Goal: Information Seeking & Learning: Check status

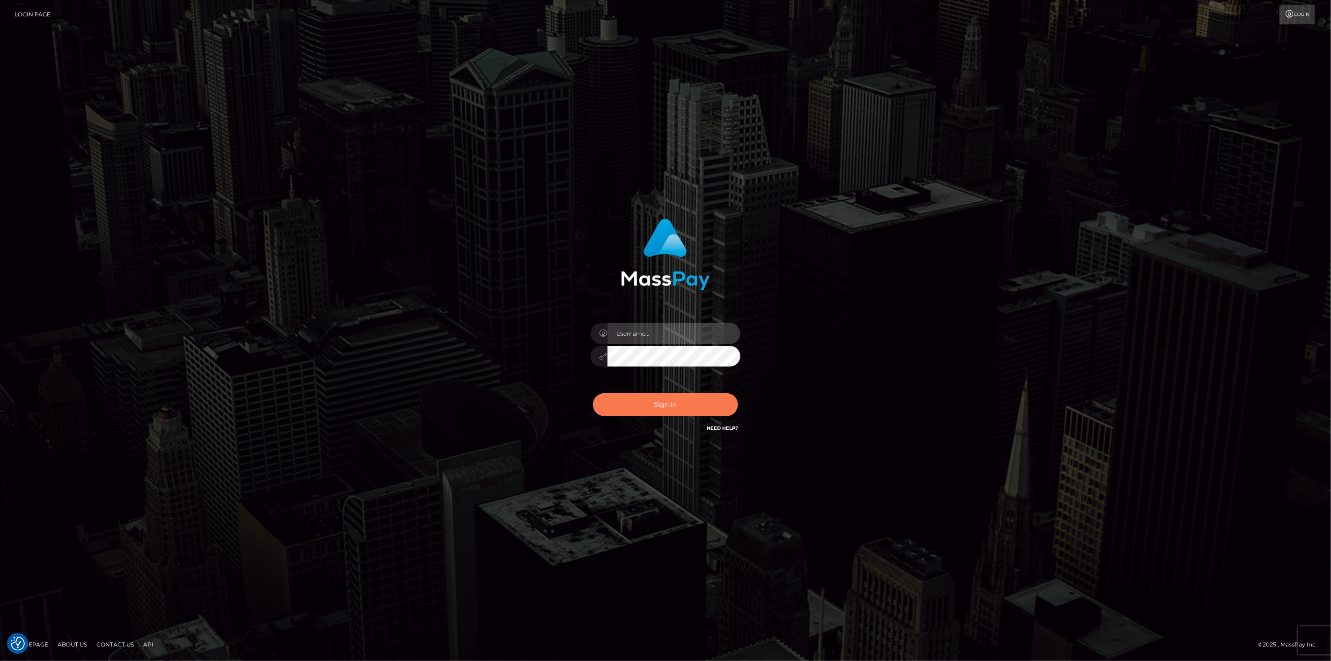
type input "scott.cm"
click at [709, 407] on button "Sign in" at bounding box center [665, 404] width 145 height 23
type input "scott.cm"
click at [656, 406] on button "Sign in" at bounding box center [665, 404] width 145 height 23
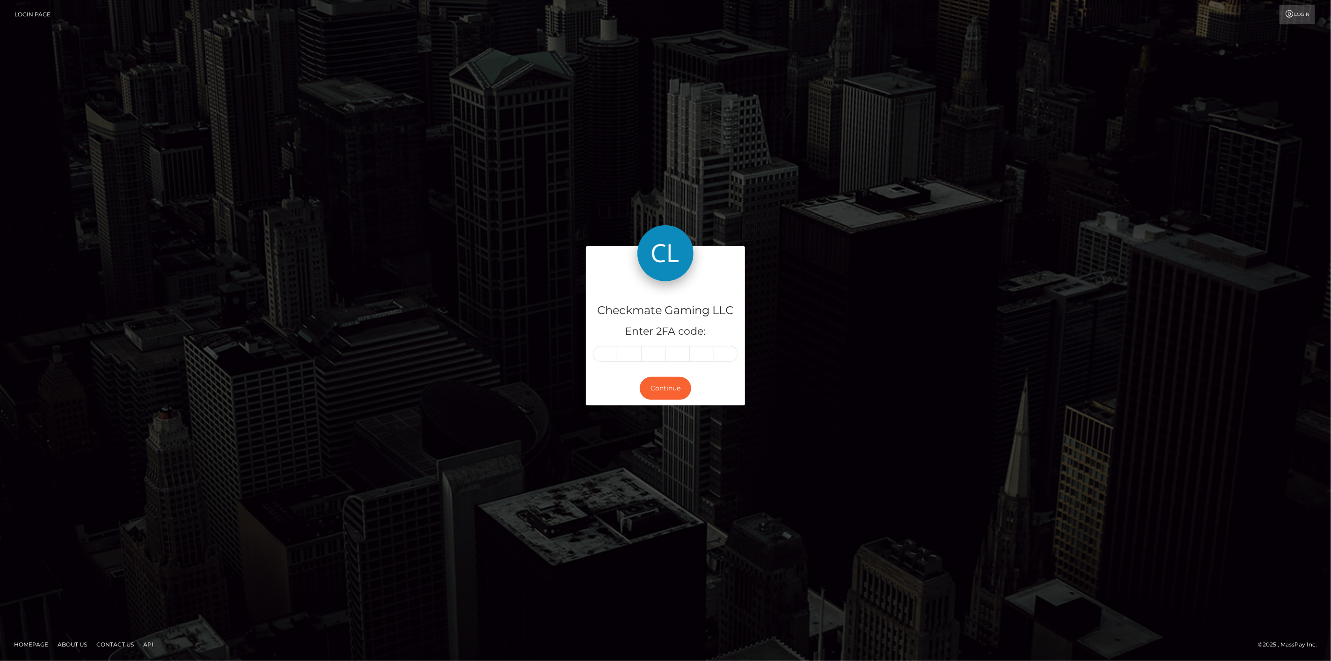
click at [604, 352] on input "text" at bounding box center [605, 354] width 24 height 16
type input "1"
type input "7"
type input "5"
type input "4"
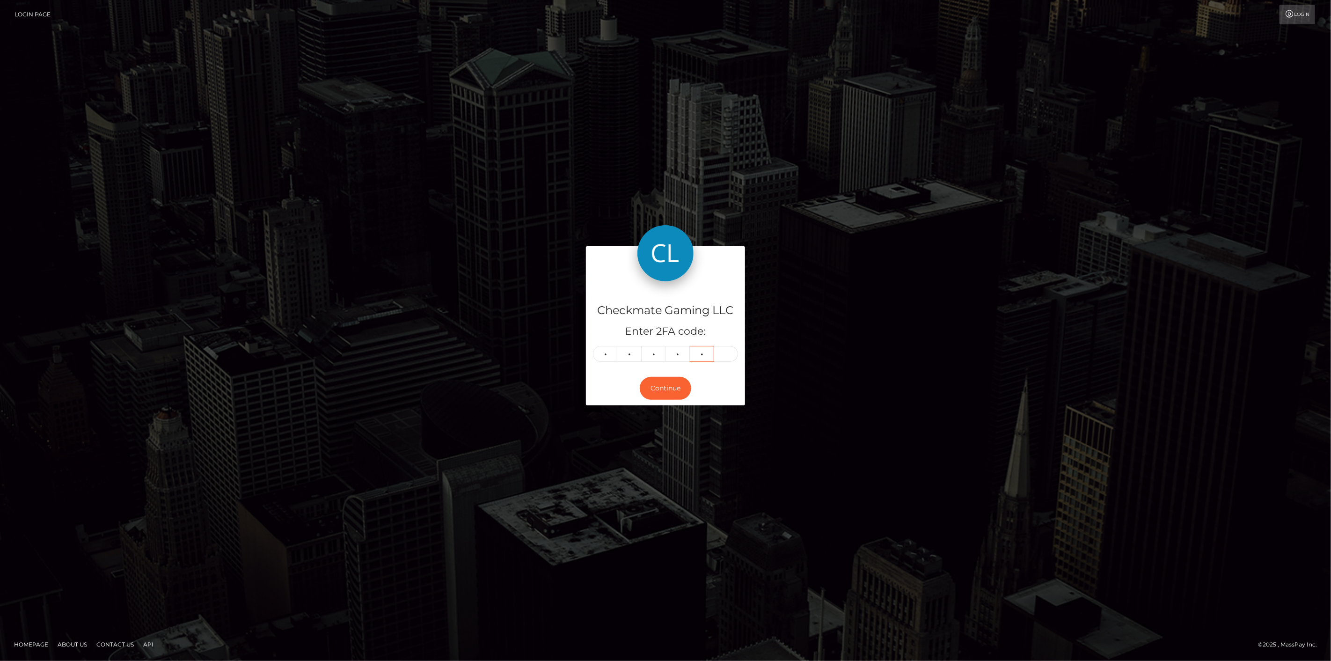
type input "4"
type input "7"
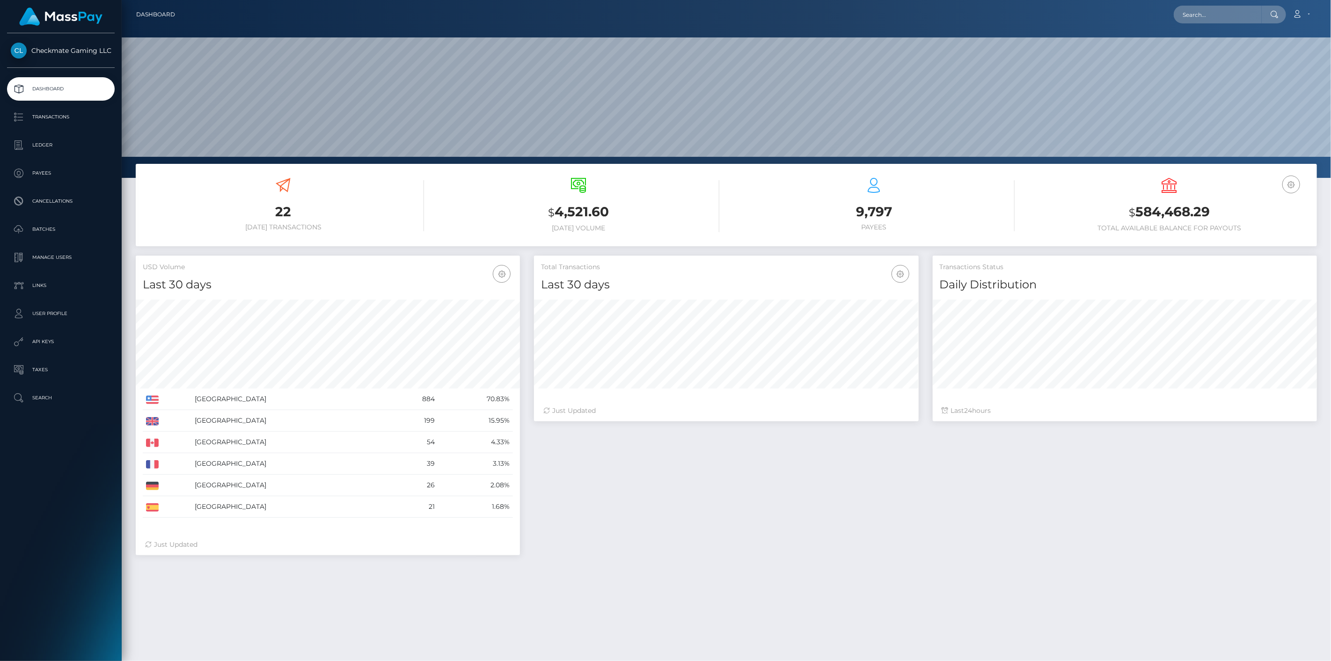
scroll to position [166, 385]
click at [67, 174] on p "Payees" at bounding box center [61, 173] width 100 height 14
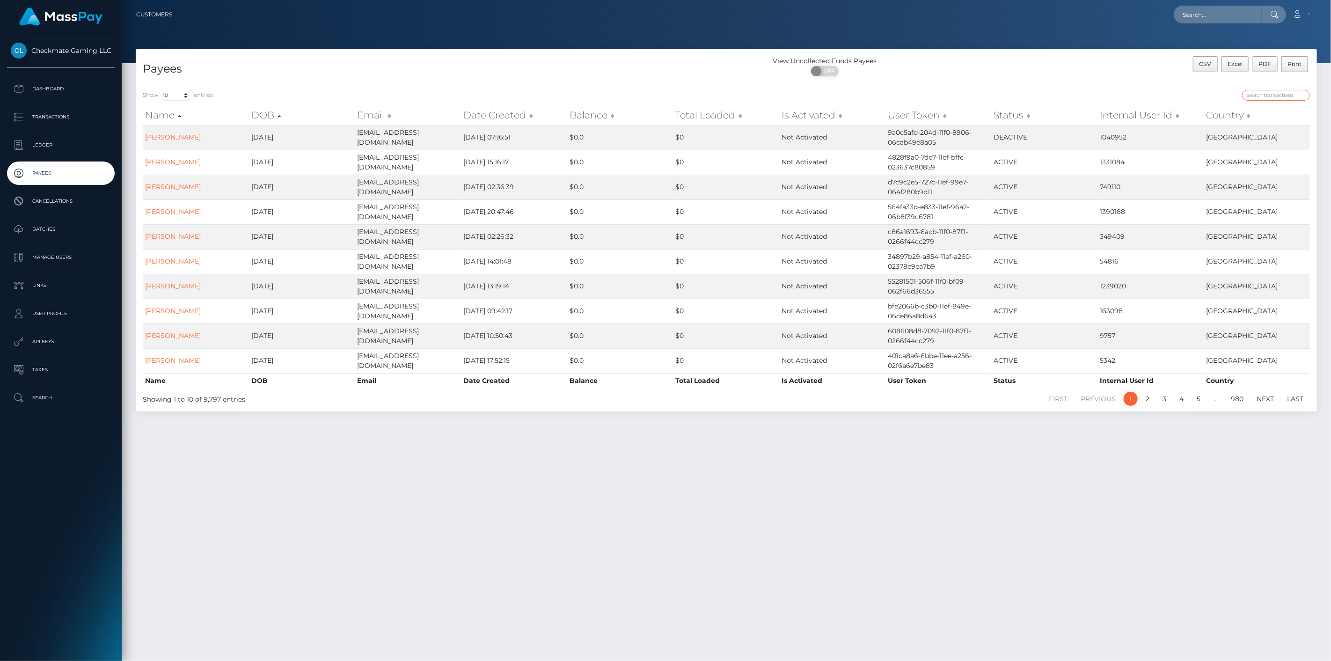
click at [1273, 99] on input "search" at bounding box center [1276, 95] width 68 height 11
paste input "472668"
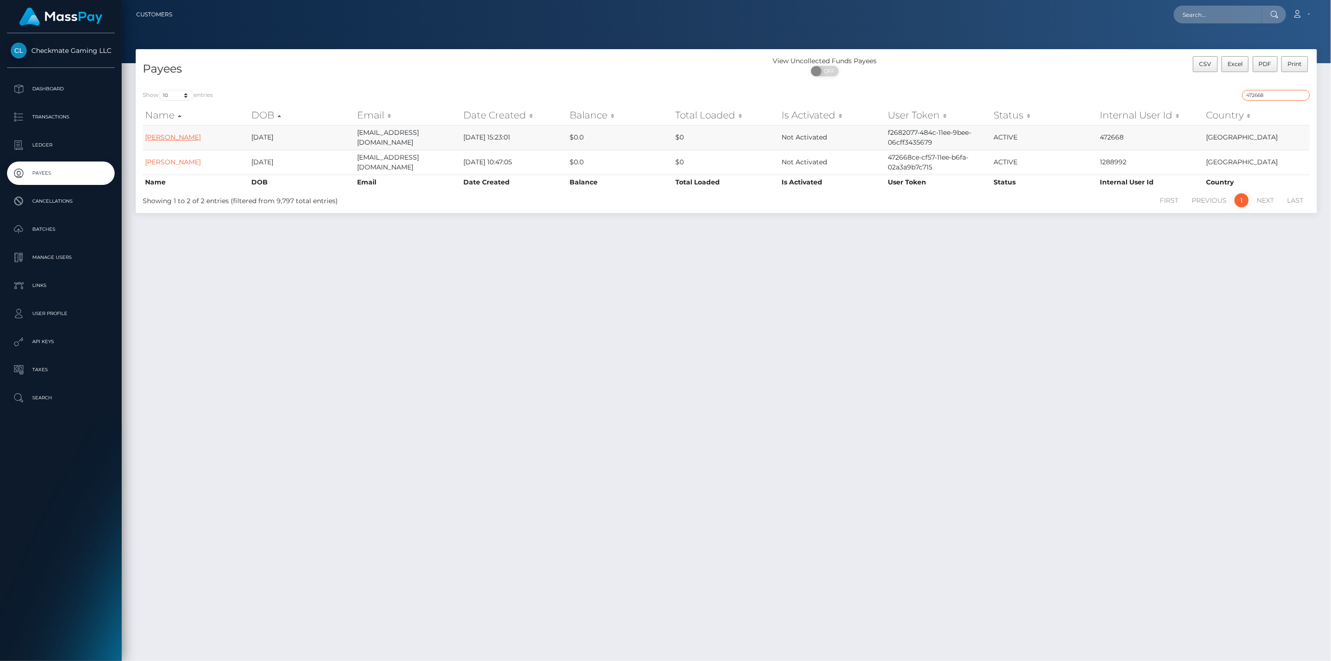
type input "472668"
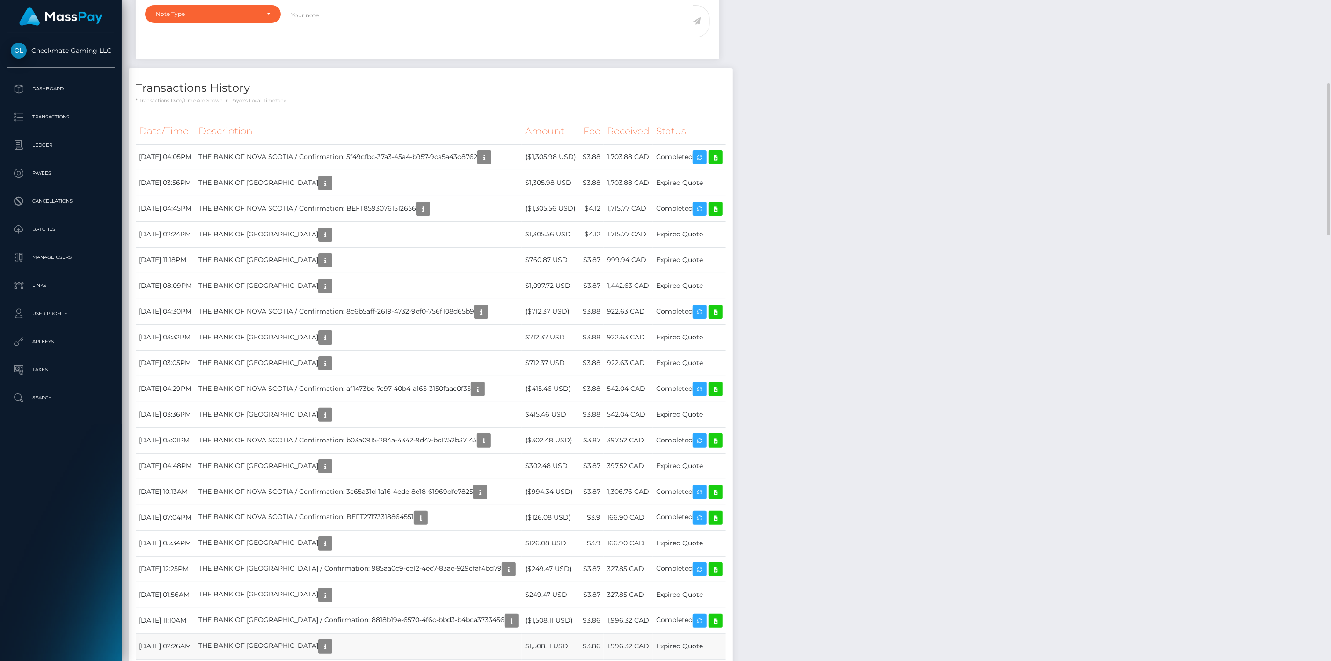
scroll to position [112, 385]
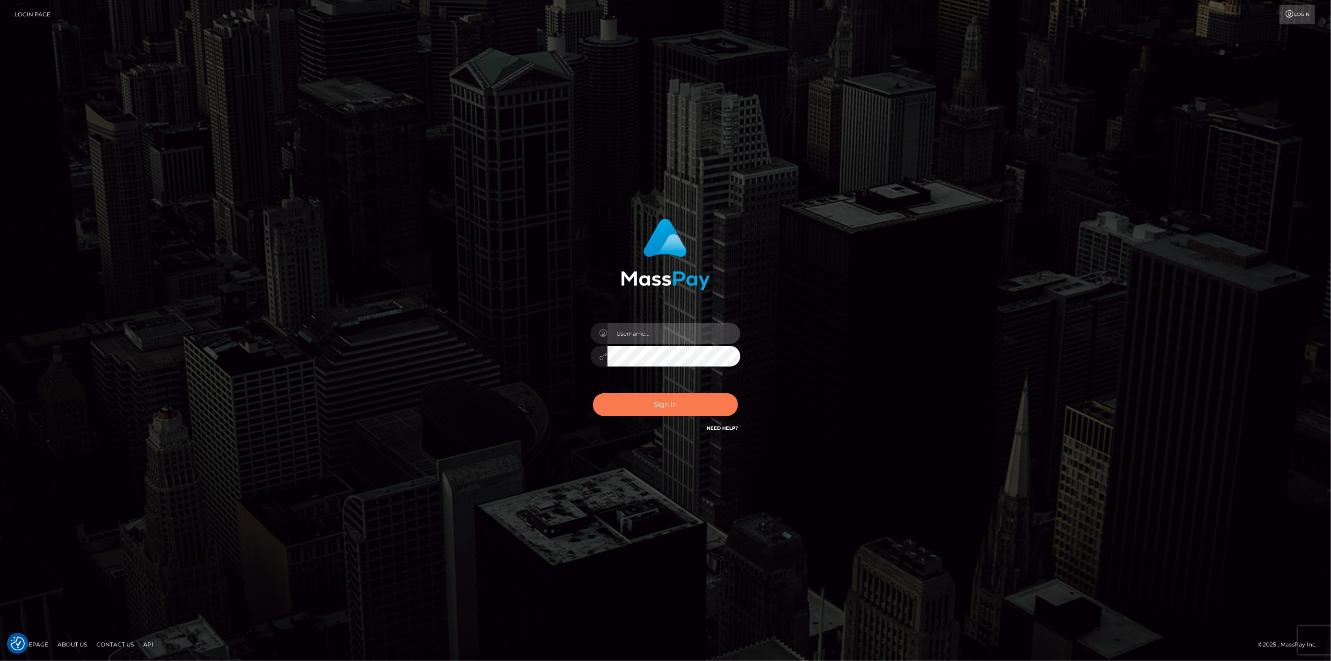
type input "[DOMAIN_NAME]"
click at [709, 406] on button "Sign in" at bounding box center [665, 404] width 145 height 23
type input "scott.cm"
click at [648, 398] on button "Sign in" at bounding box center [665, 404] width 145 height 23
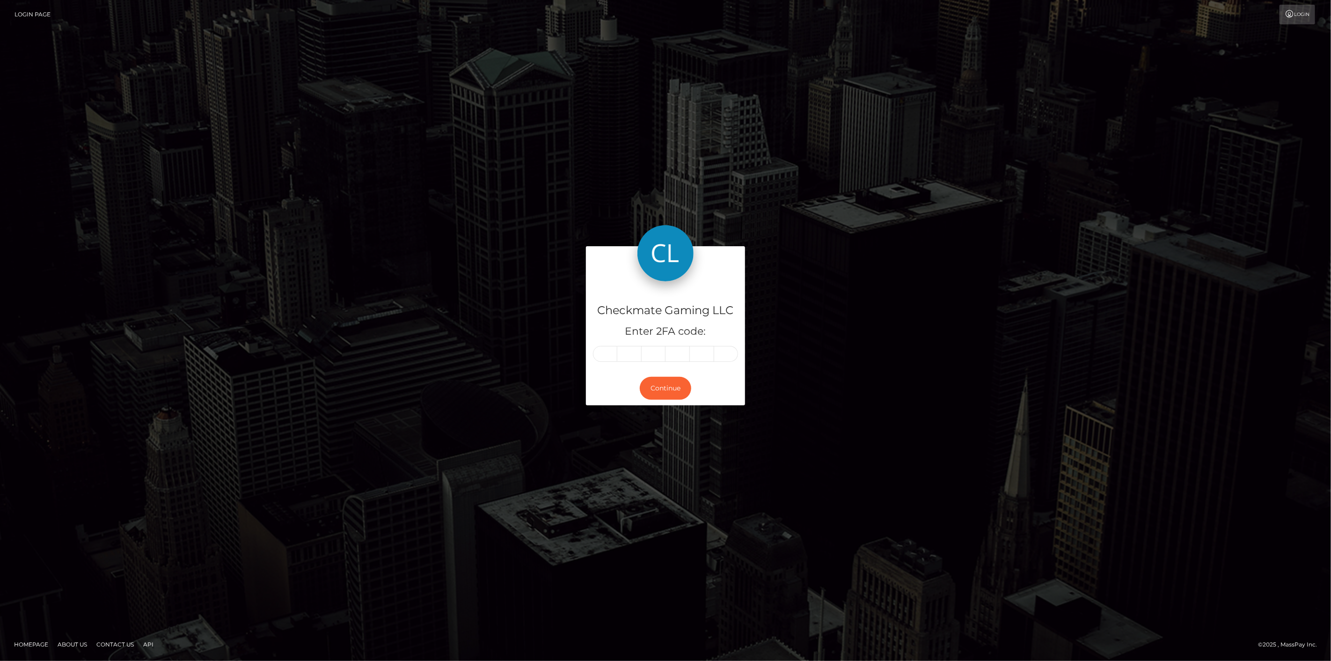
click at [613, 356] on input "text" at bounding box center [605, 354] width 24 height 16
type input "5"
type input "7"
type input "1"
type input "6"
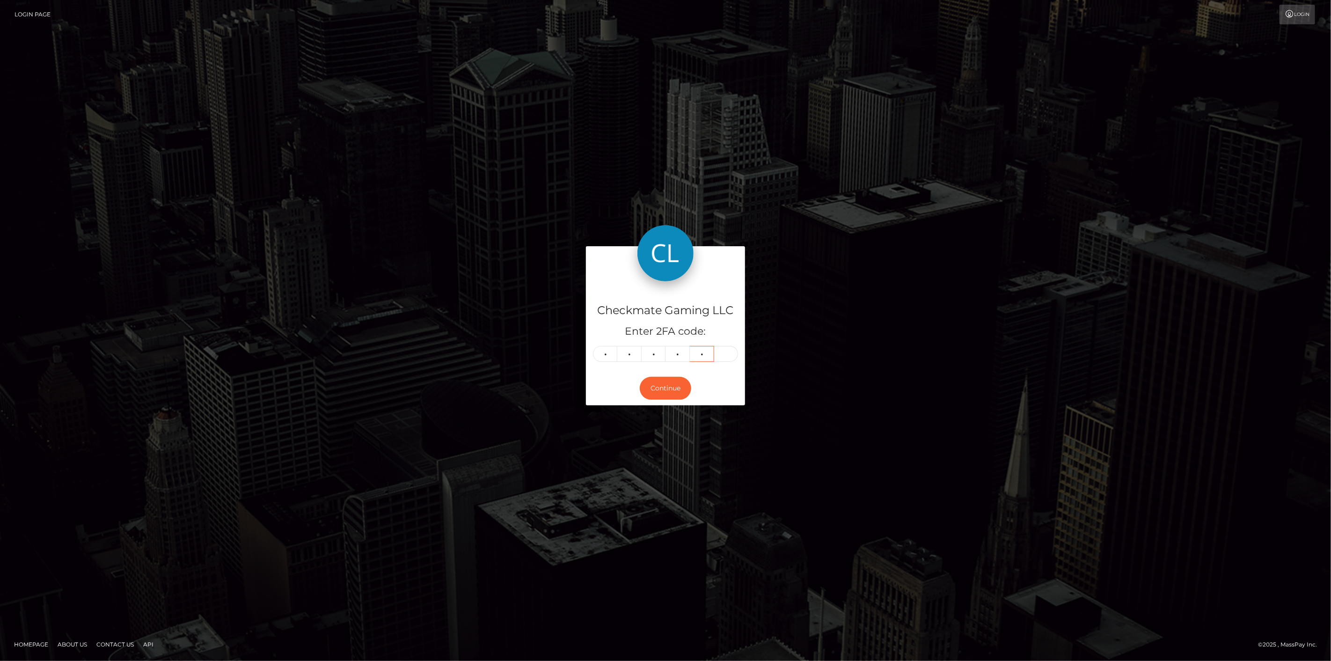
type input "0"
type input "3"
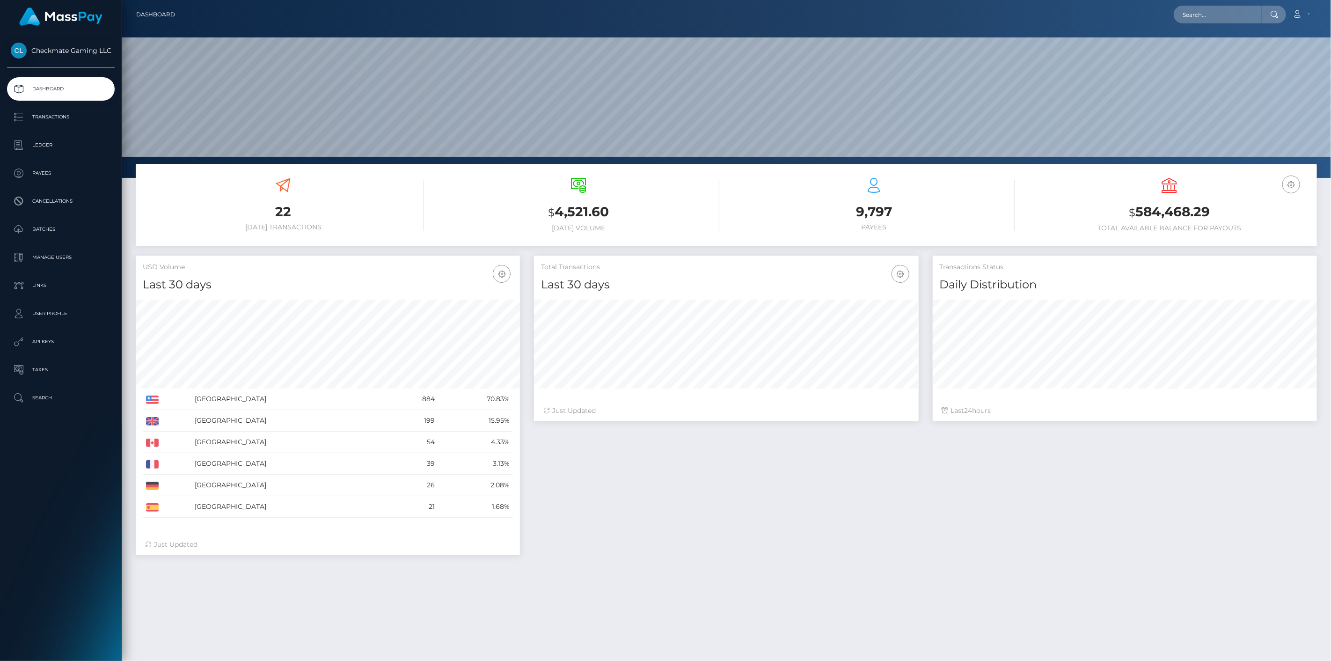
scroll to position [166, 385]
click at [64, 175] on p "Payees" at bounding box center [61, 173] width 100 height 14
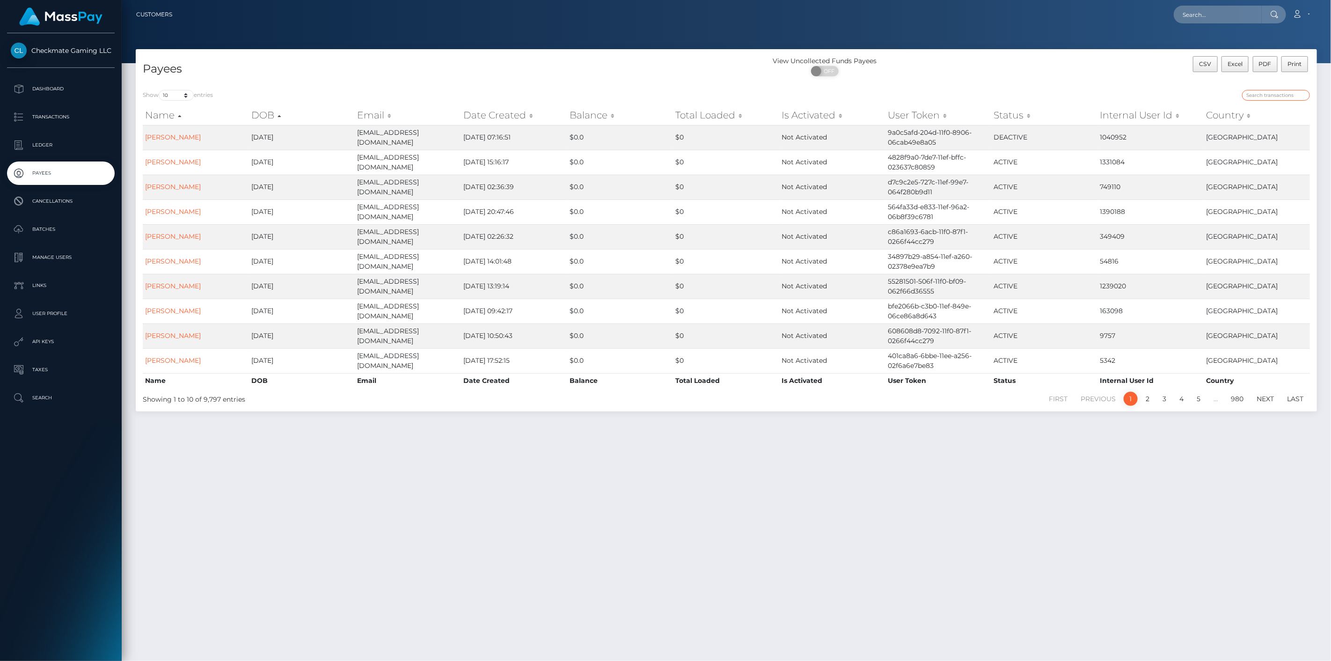
click at [1274, 96] on input "search" at bounding box center [1276, 95] width 68 height 11
paste input "793758"
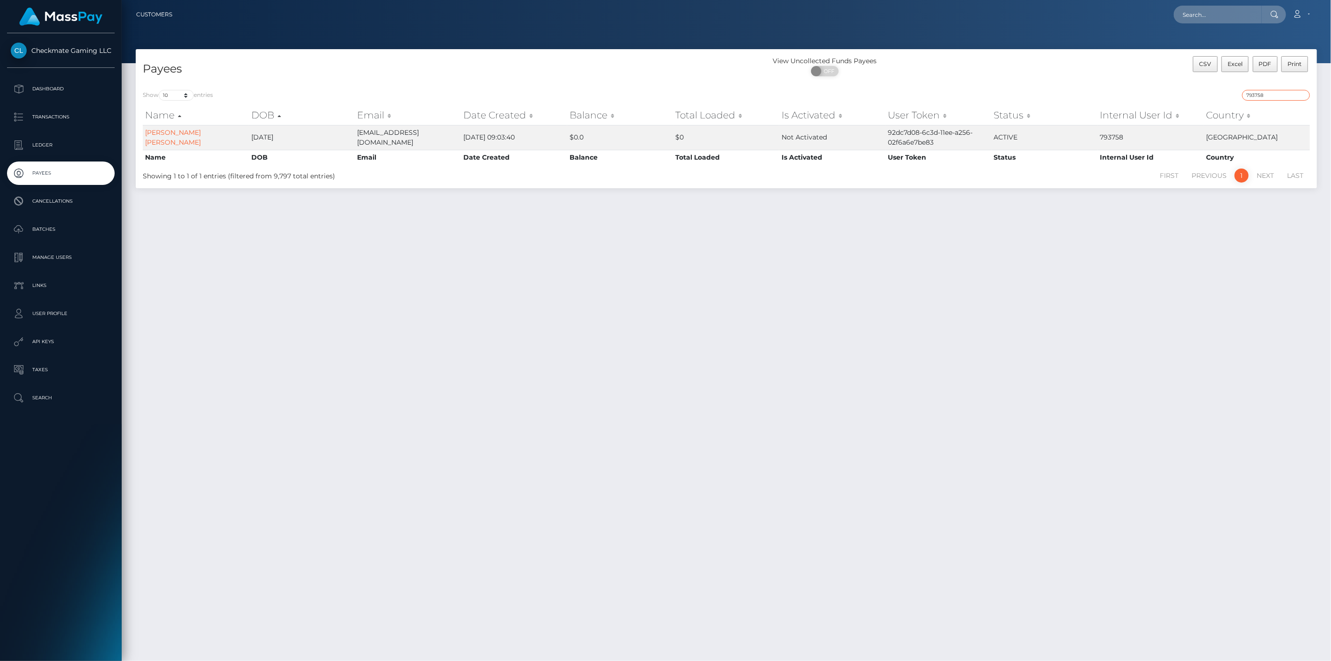
drag, startPoint x: 1264, startPoint y: 96, endPoint x: 1203, endPoint y: 97, distance: 61.8
click at [1204, 97] on div "793758" at bounding box center [1021, 96] width 577 height 13
paste input "478710"
type input "478710"
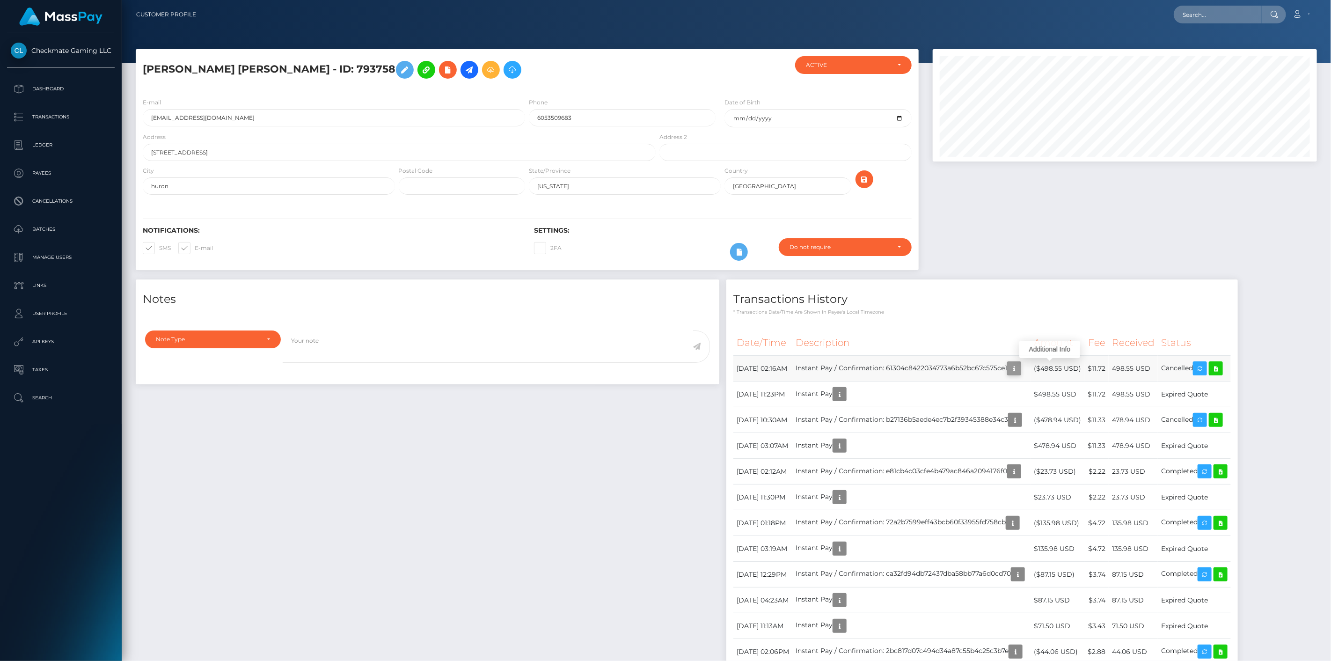
scroll to position [112, 385]
click at [1020, 365] on icon "button" at bounding box center [1014, 369] width 11 height 12
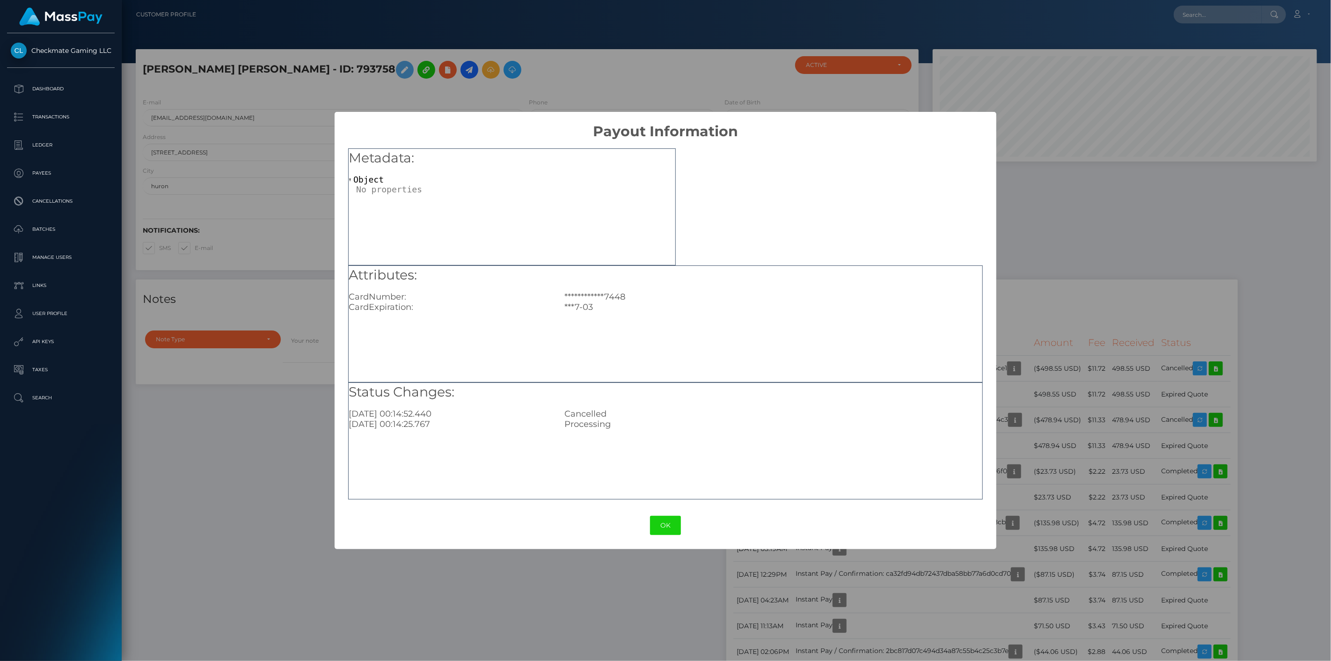
click at [1061, 296] on div "**********" at bounding box center [665, 330] width 1331 height 661
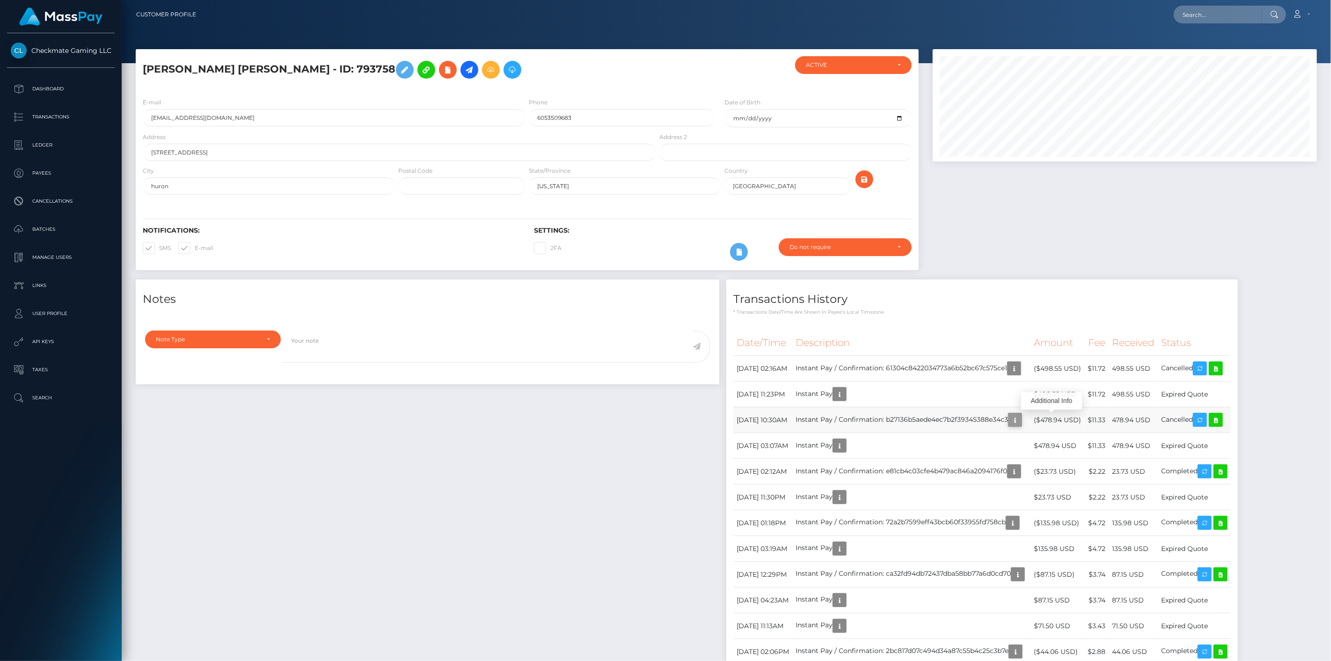
click at [1021, 419] on icon "button" at bounding box center [1014, 420] width 11 height 12
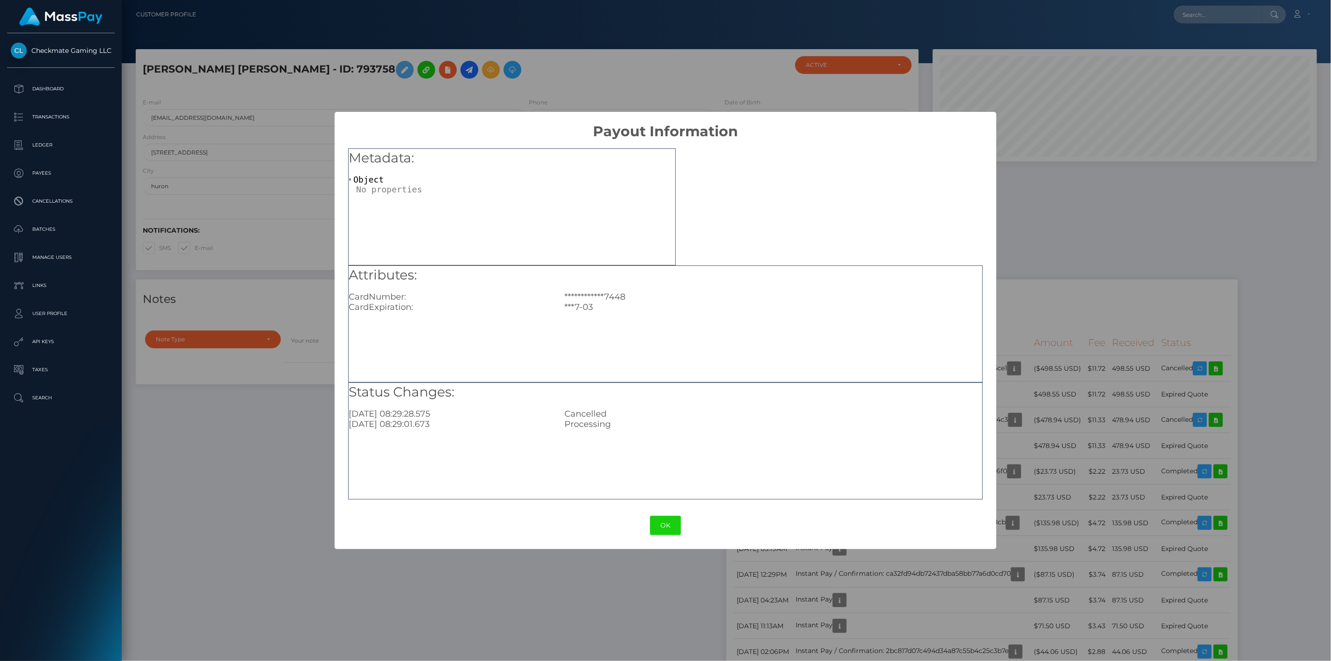
click at [1089, 266] on div "**********" at bounding box center [665, 330] width 1331 height 661
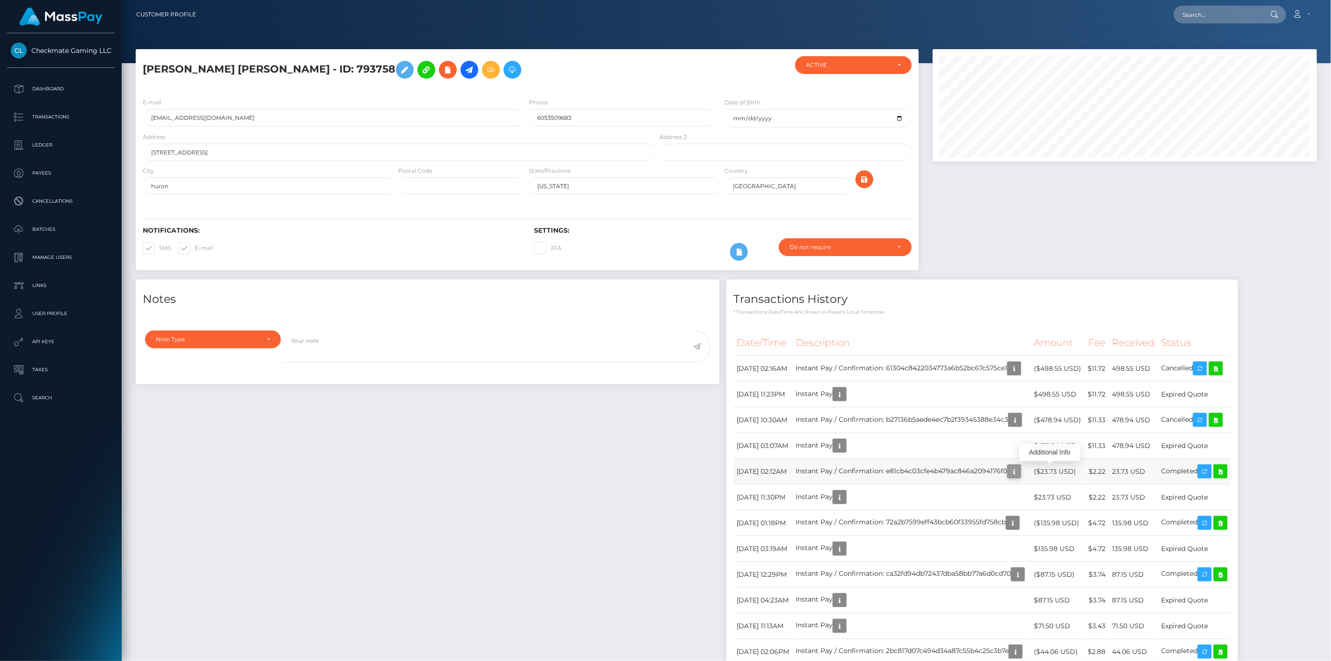
click at [1020, 474] on icon "button" at bounding box center [1014, 472] width 11 height 12
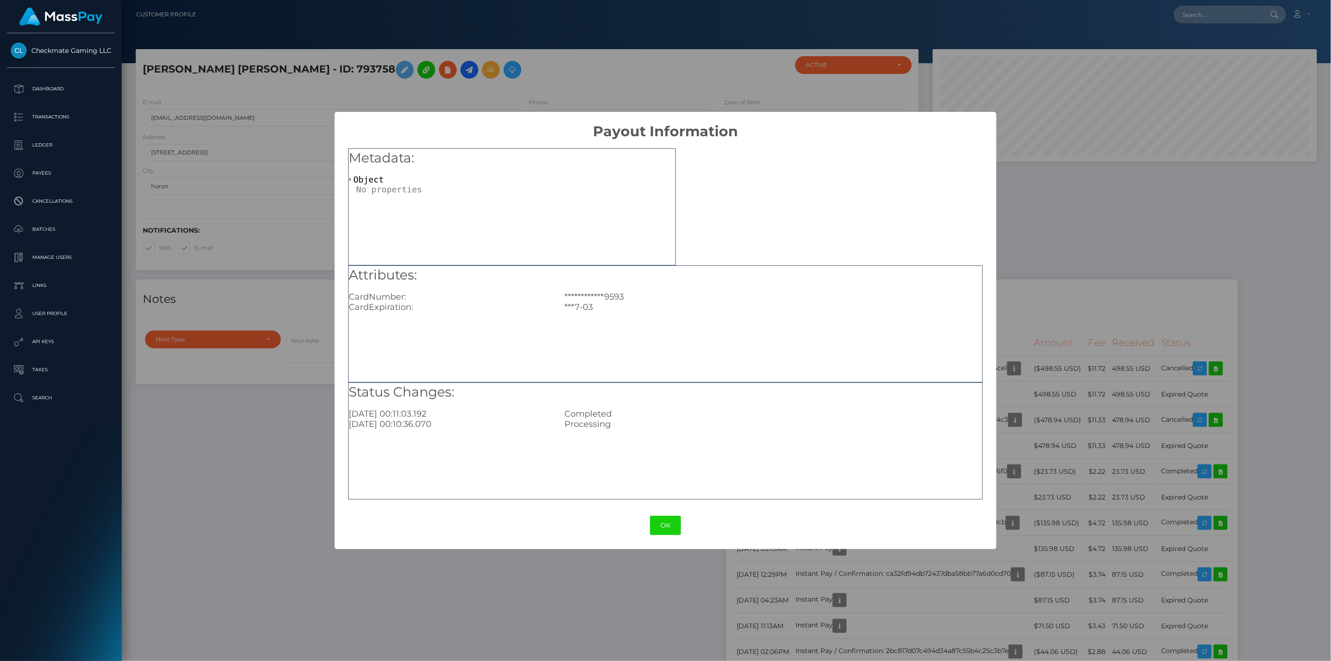
click at [1087, 258] on div "**********" at bounding box center [665, 330] width 1331 height 661
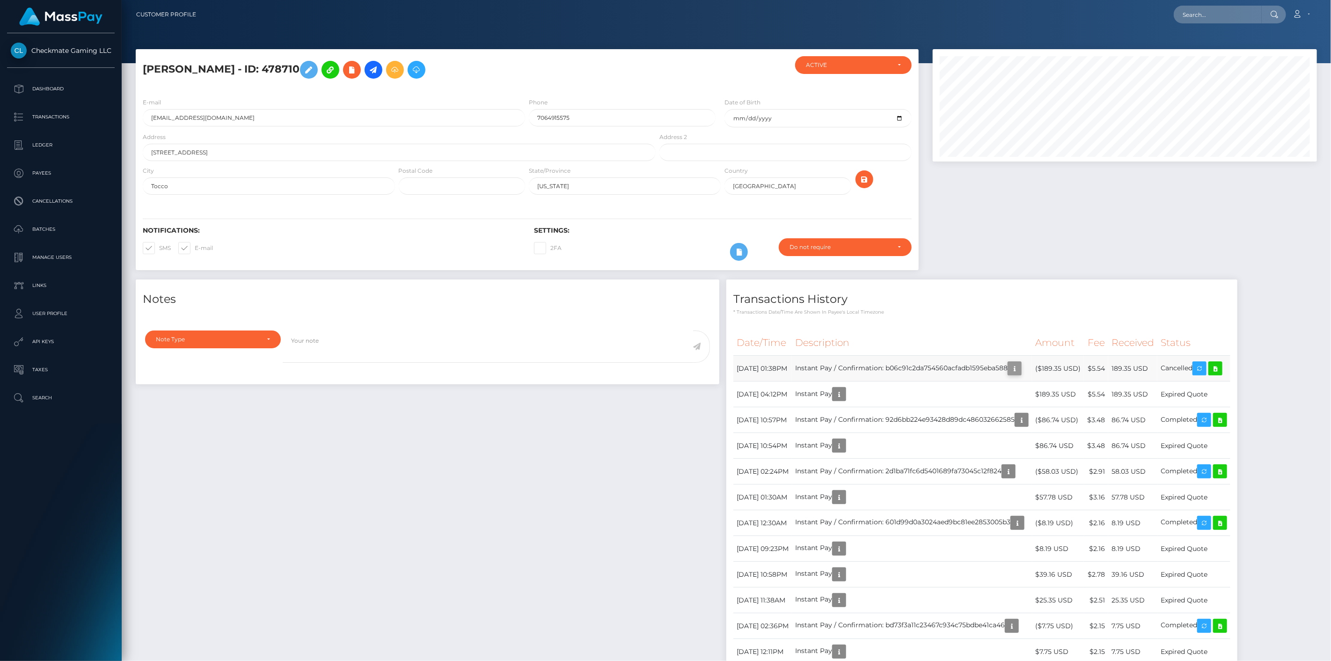
scroll to position [112, 385]
click at [1020, 367] on icon "button" at bounding box center [1014, 369] width 11 height 12
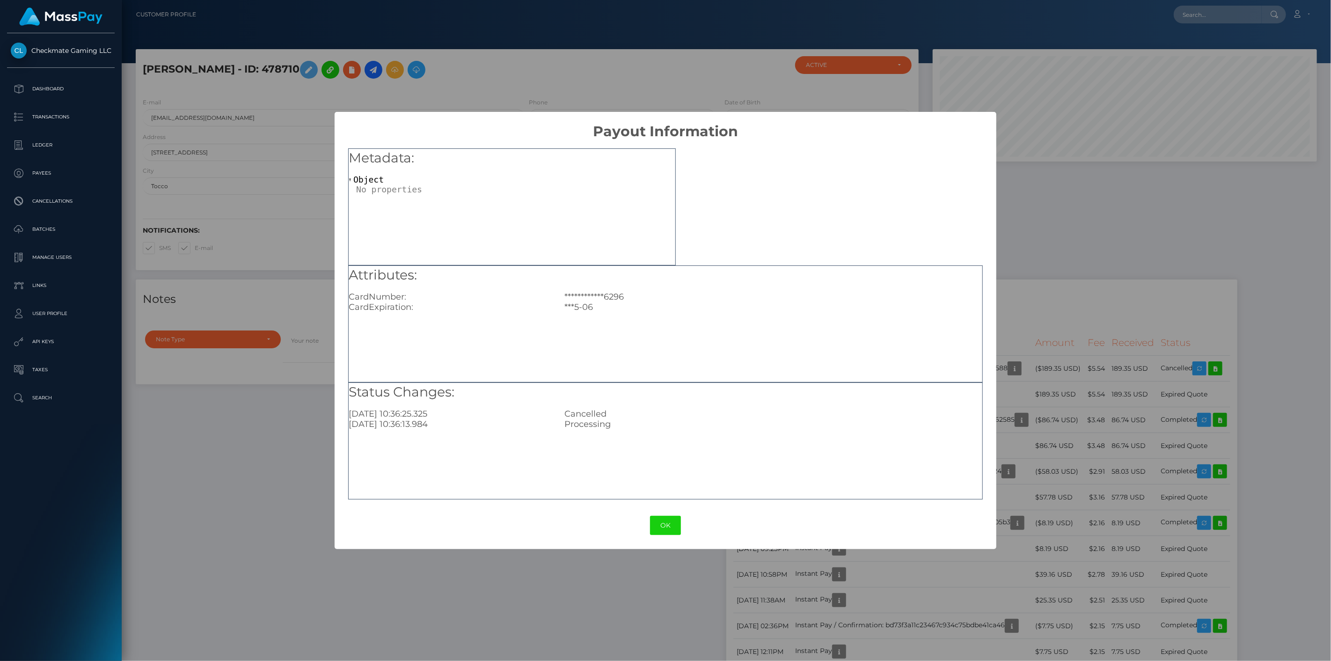
click at [1064, 312] on div "**********" at bounding box center [665, 330] width 1331 height 661
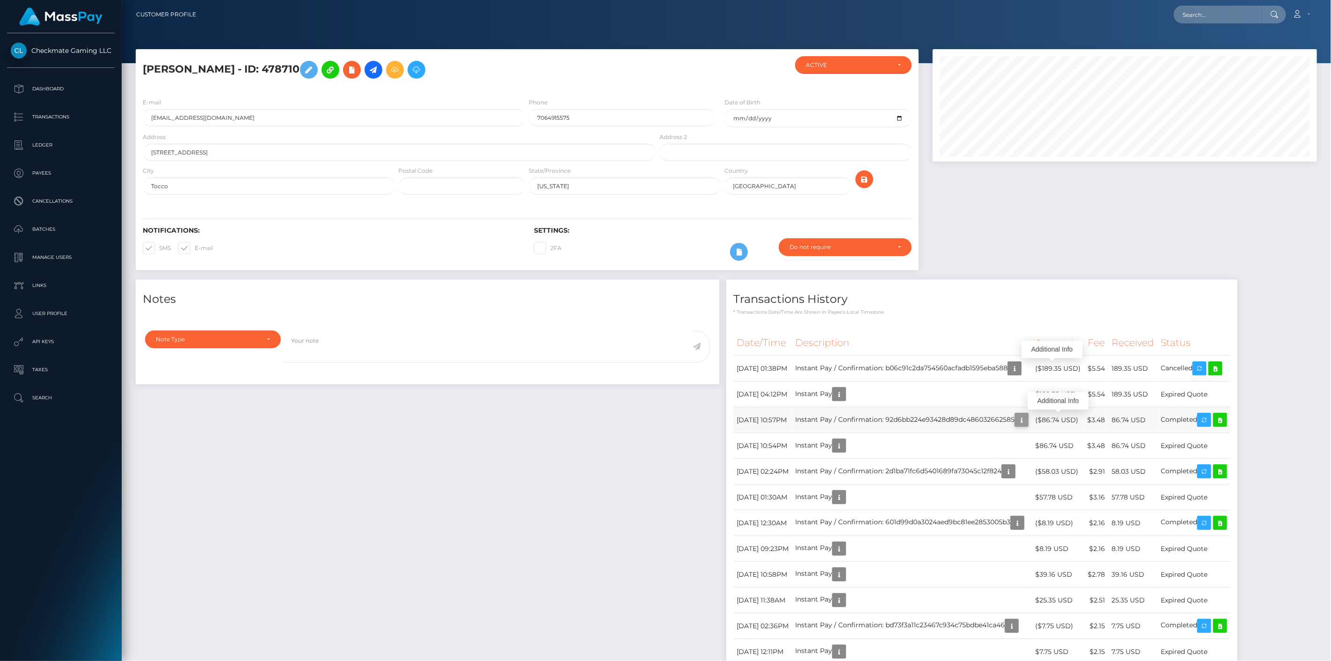
click at [1027, 418] on icon "button" at bounding box center [1021, 420] width 11 height 12
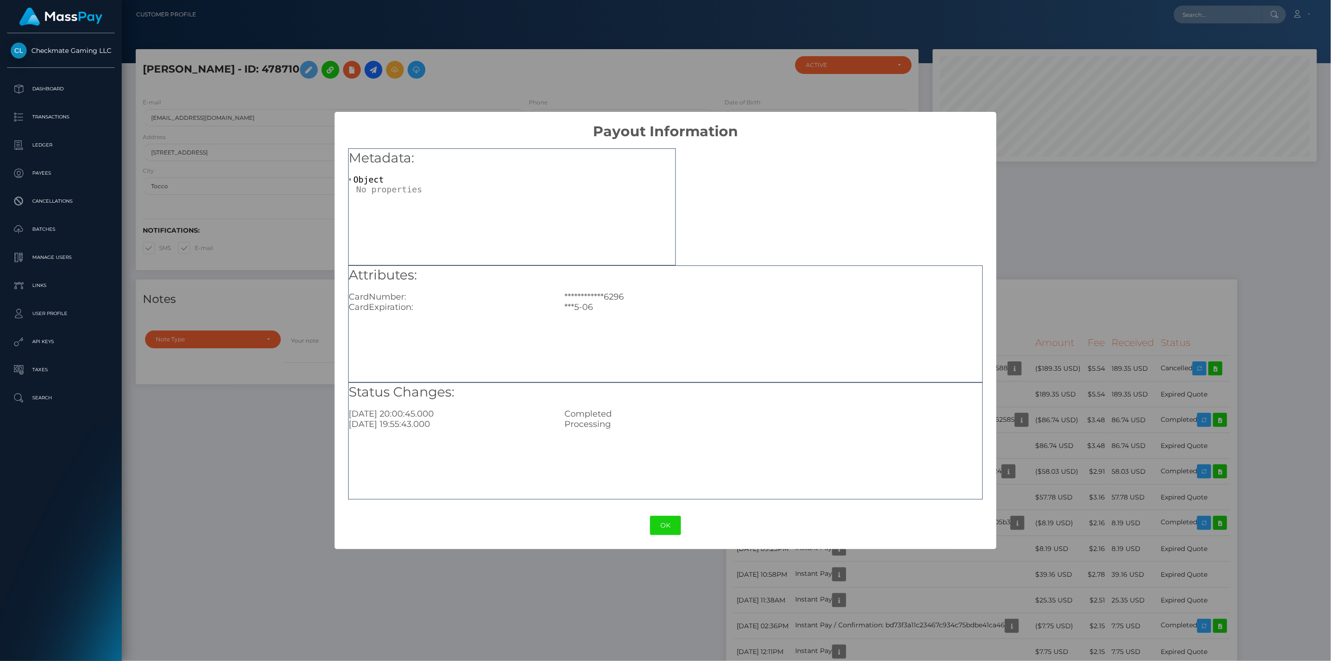
click at [1063, 294] on div "**********" at bounding box center [665, 330] width 1331 height 661
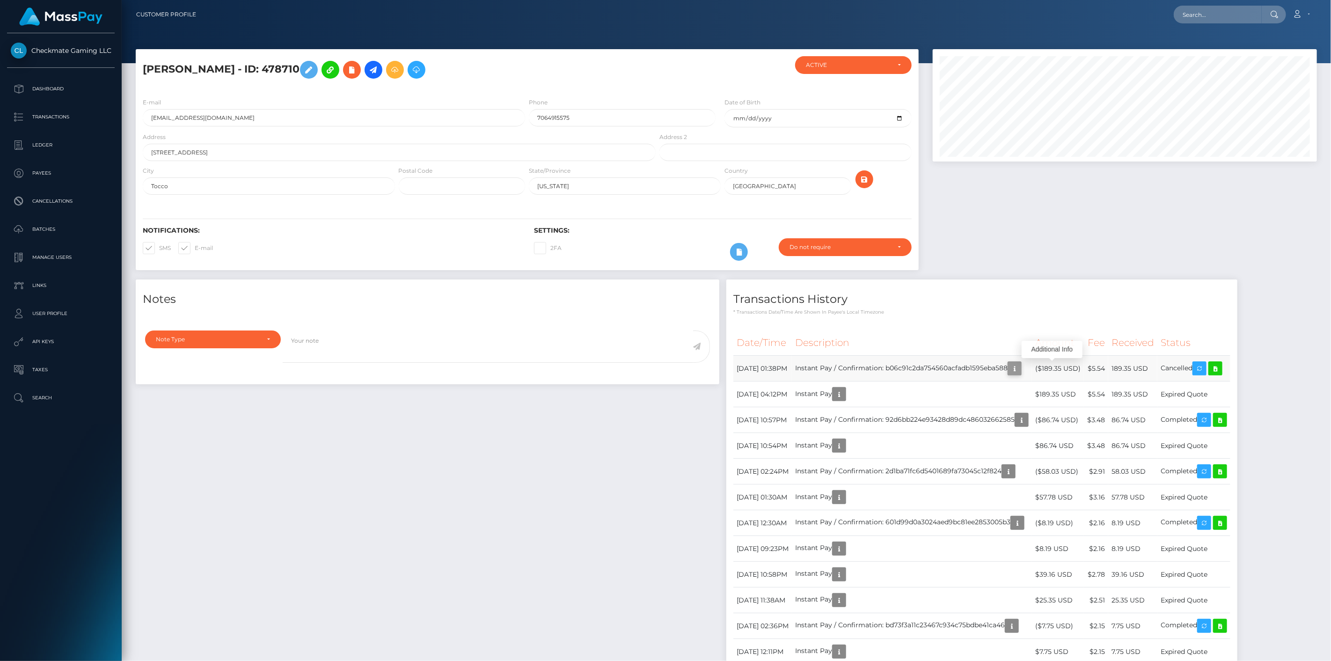
click at [1020, 366] on icon "button" at bounding box center [1014, 369] width 11 height 12
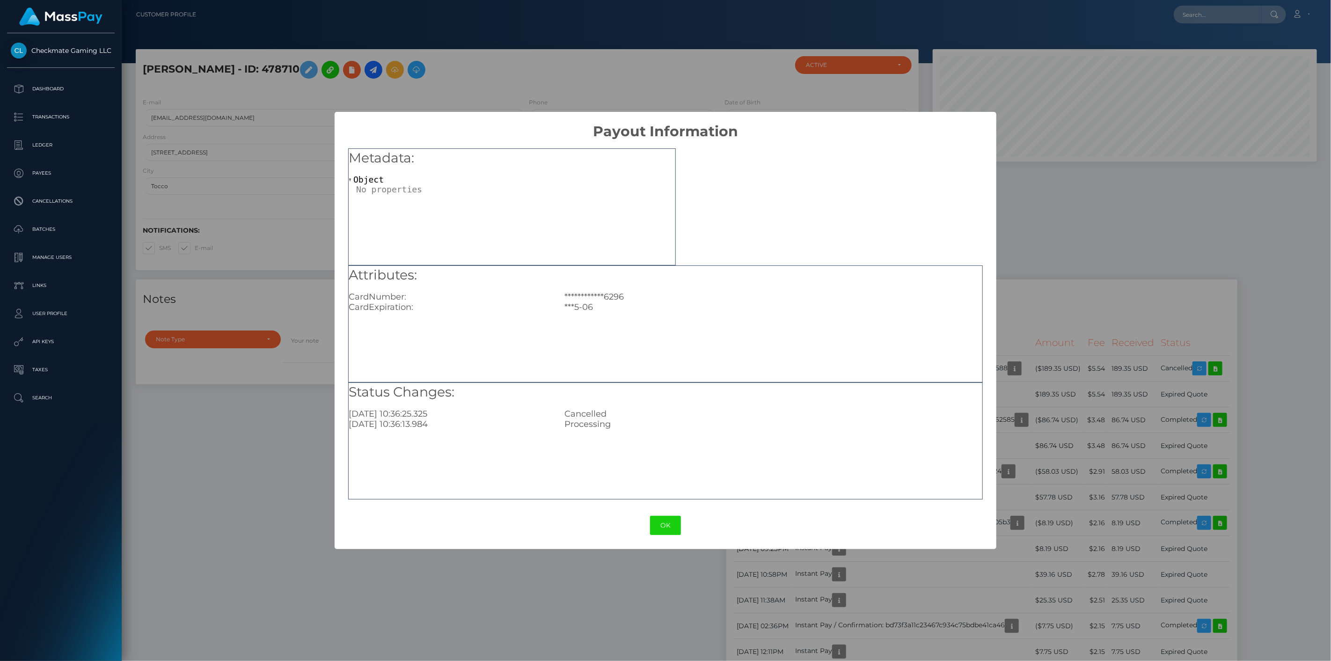
click at [1068, 279] on div "**********" at bounding box center [665, 330] width 1331 height 661
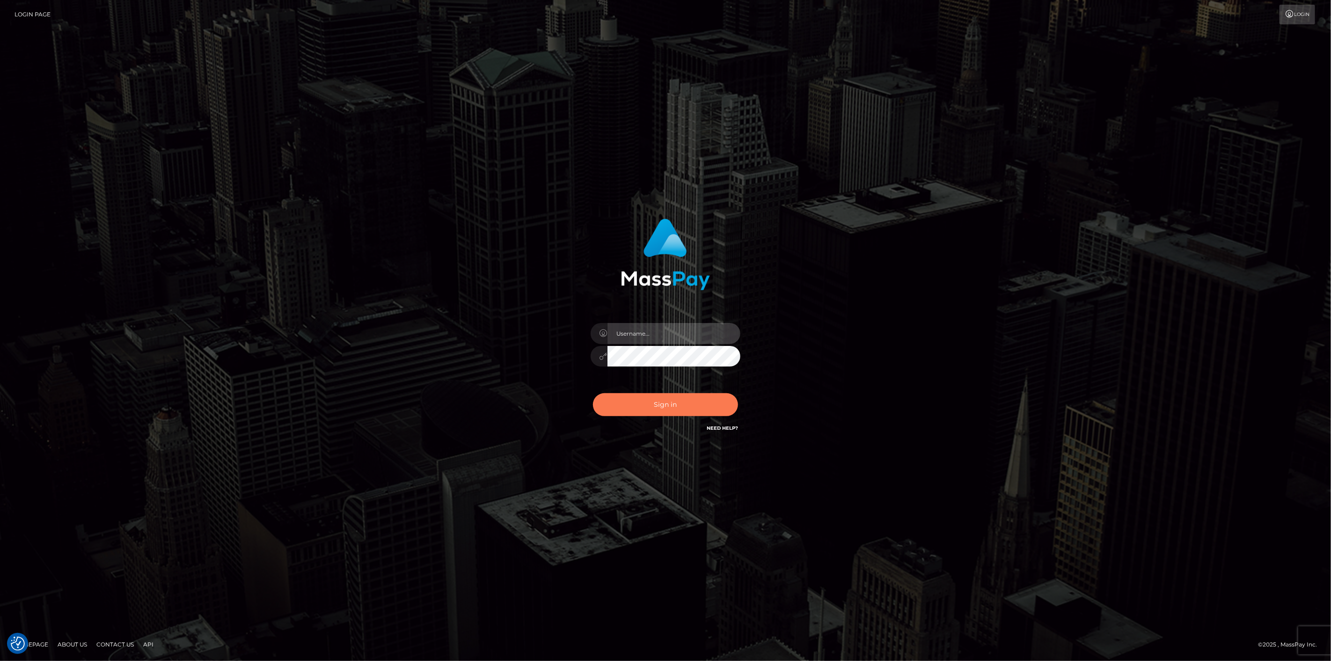
type input "[DOMAIN_NAME]"
click at [690, 398] on button "Sign in" at bounding box center [665, 404] width 145 height 23
type input "[DOMAIN_NAME]"
click at [681, 403] on button "Sign in" at bounding box center [665, 404] width 145 height 23
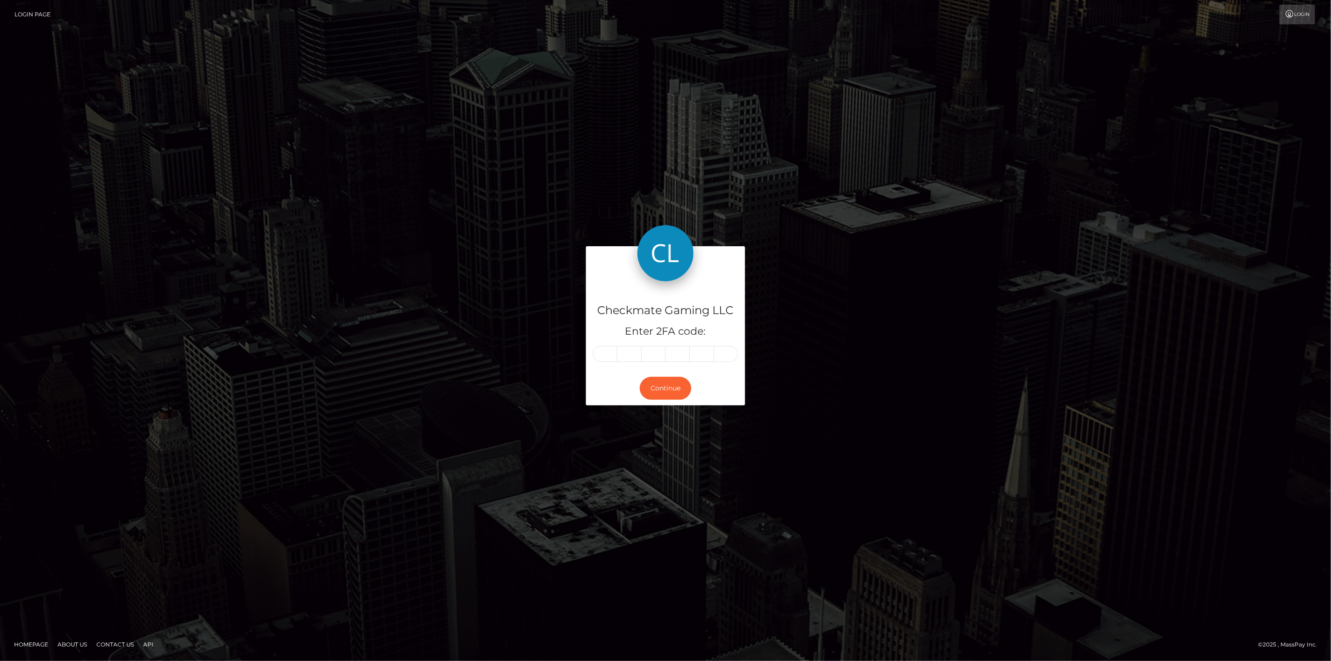
click at [608, 355] on input "text" at bounding box center [605, 354] width 24 height 16
type input "7"
type input "3"
type input "9"
type input "7"
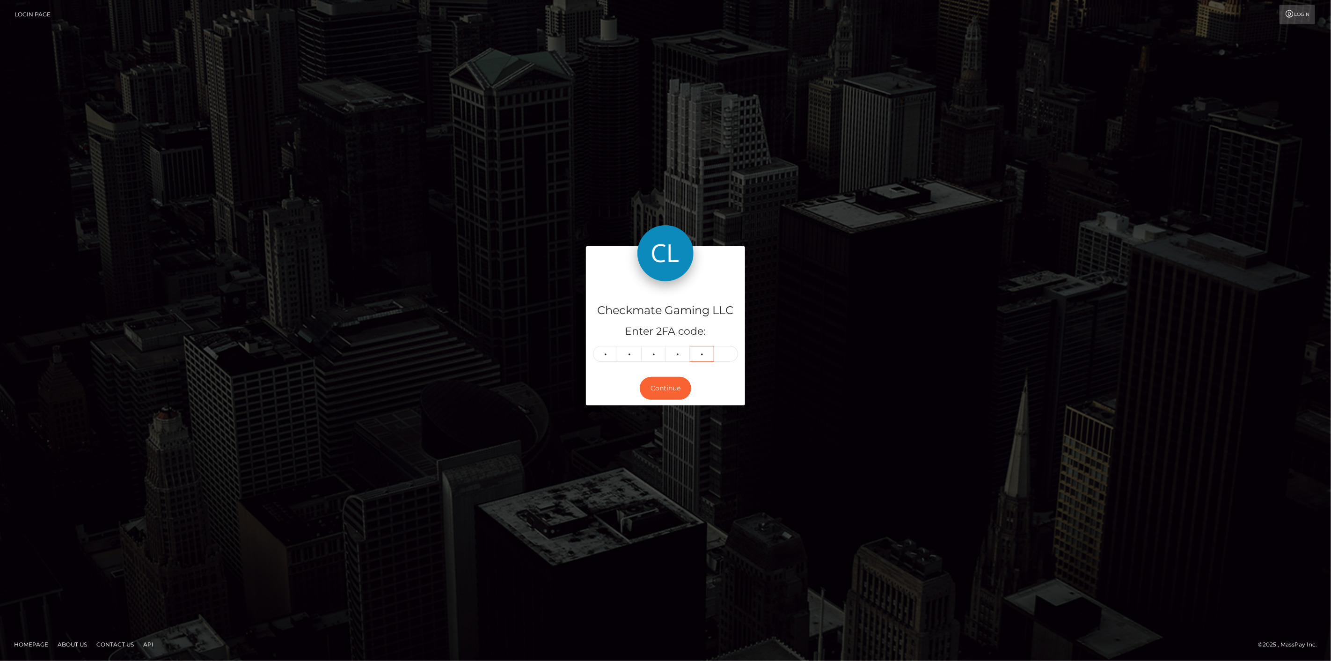
type input "0"
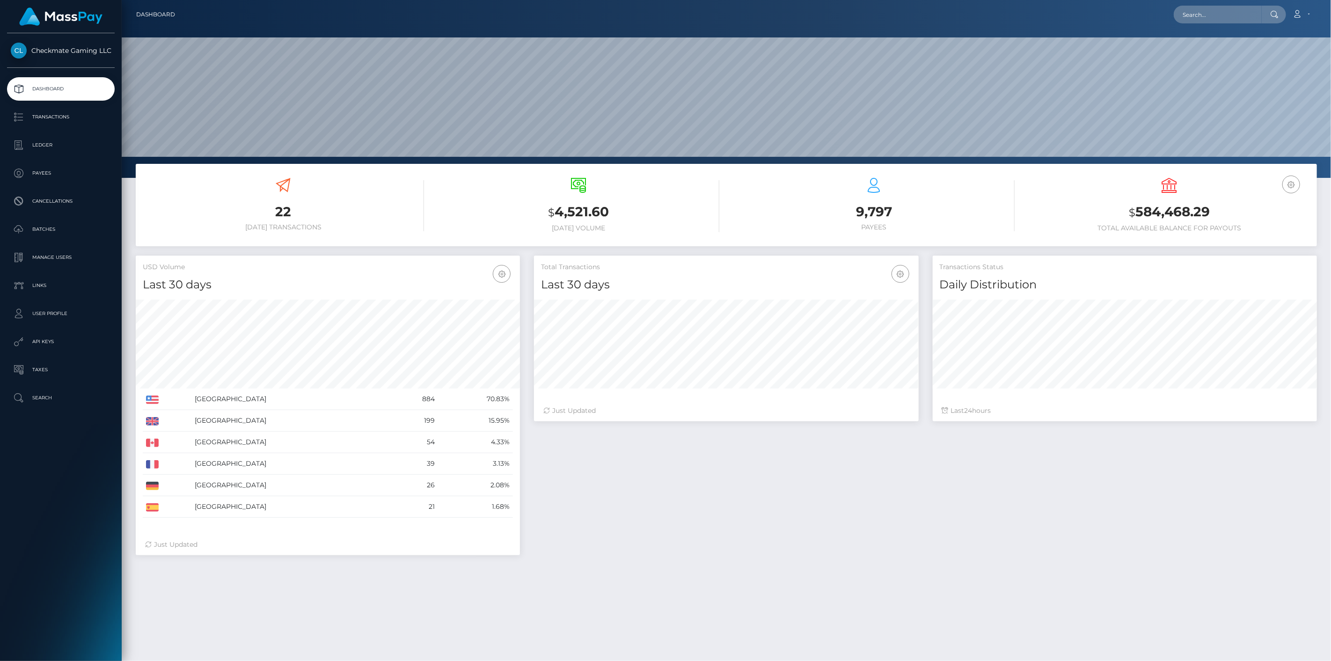
scroll to position [166, 385]
click at [56, 175] on p "Payees" at bounding box center [61, 173] width 100 height 14
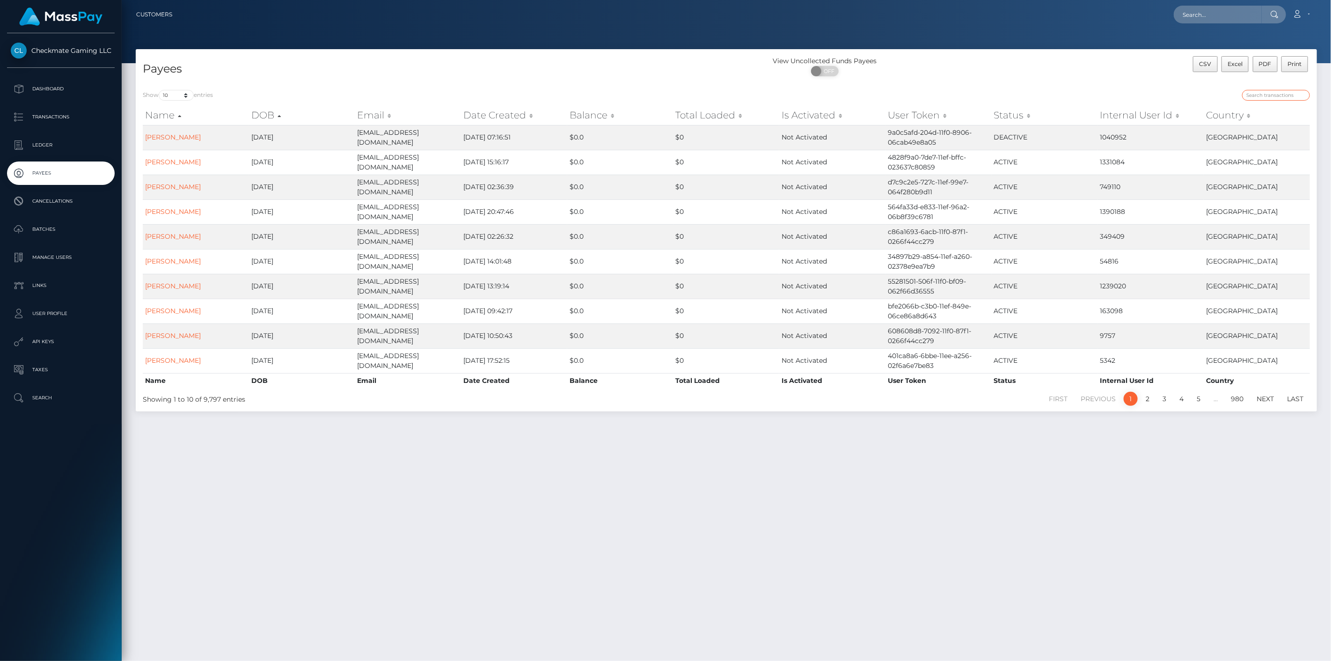
click at [1288, 91] on input "search" at bounding box center [1276, 95] width 68 height 11
paste input "1408033"
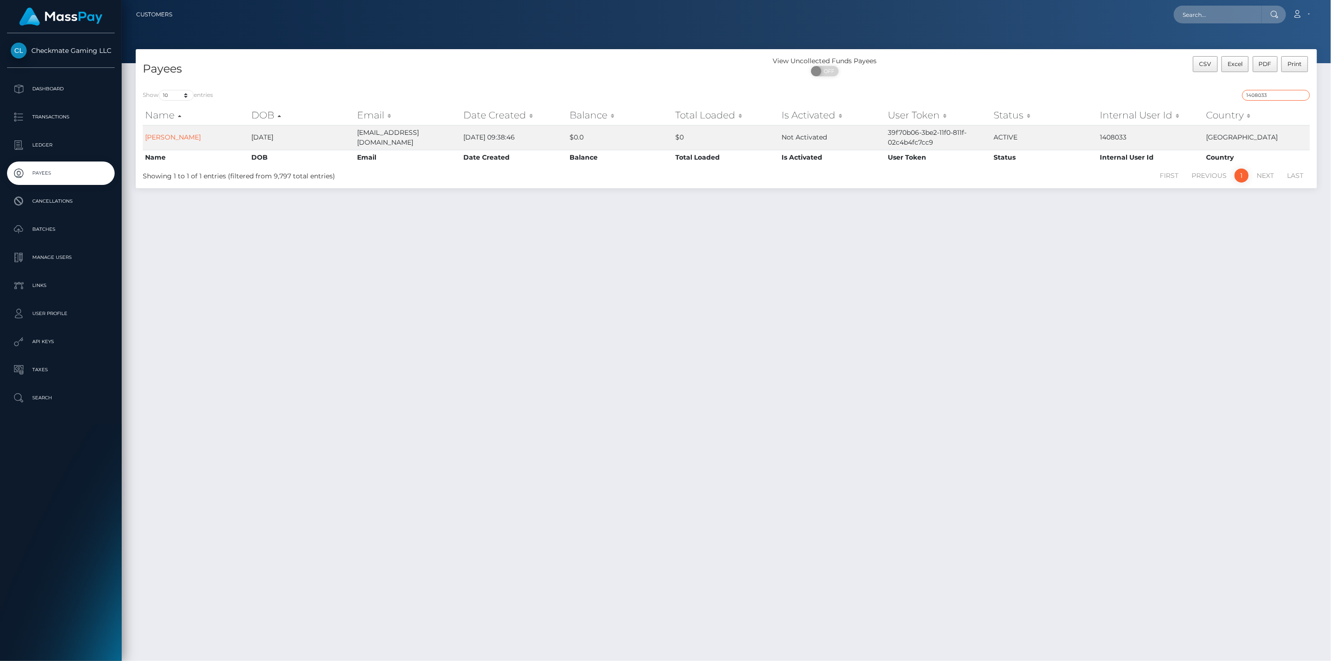
drag, startPoint x: 1279, startPoint y: 97, endPoint x: 1179, endPoint y: 98, distance: 99.7
click at [1180, 98] on div "1408033" at bounding box center [1021, 96] width 577 height 13
paste input "504"
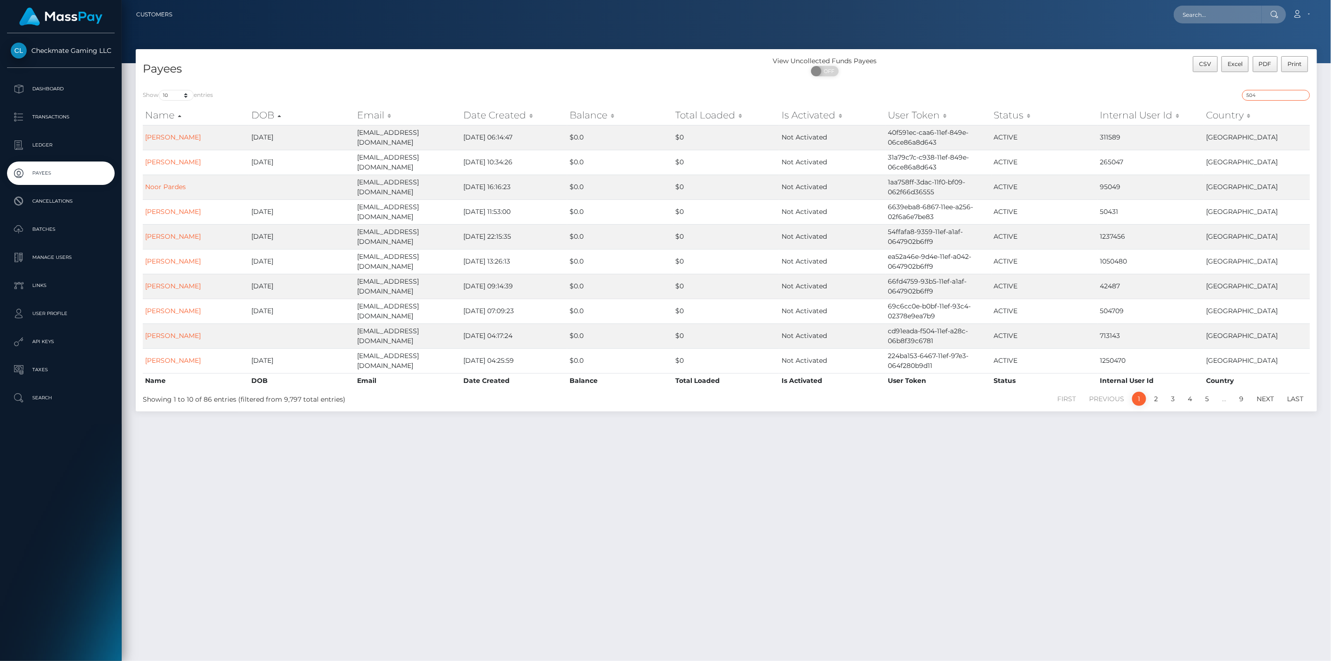
type input "504"
click at [175, 93] on select "10 25 50 100 250" at bounding box center [176, 95] width 35 height 11
select select "100"
click at [160, 90] on select "10 25 50 100 250" at bounding box center [176, 95] width 35 height 11
click at [1142, 117] on th "Internal User Id" at bounding box center [1150, 115] width 106 height 19
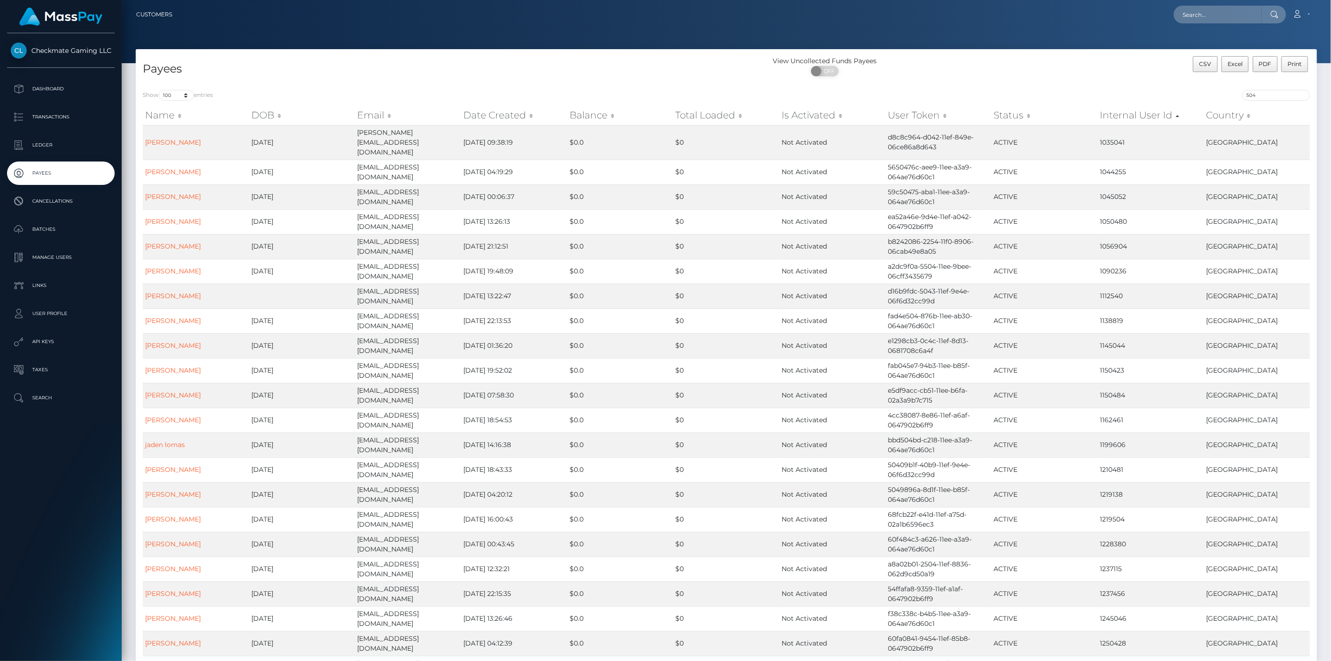
click at [1118, 114] on th "Internal User Id" at bounding box center [1150, 115] width 106 height 19
click at [1129, 114] on th "Internal User Id" at bounding box center [1150, 115] width 106 height 19
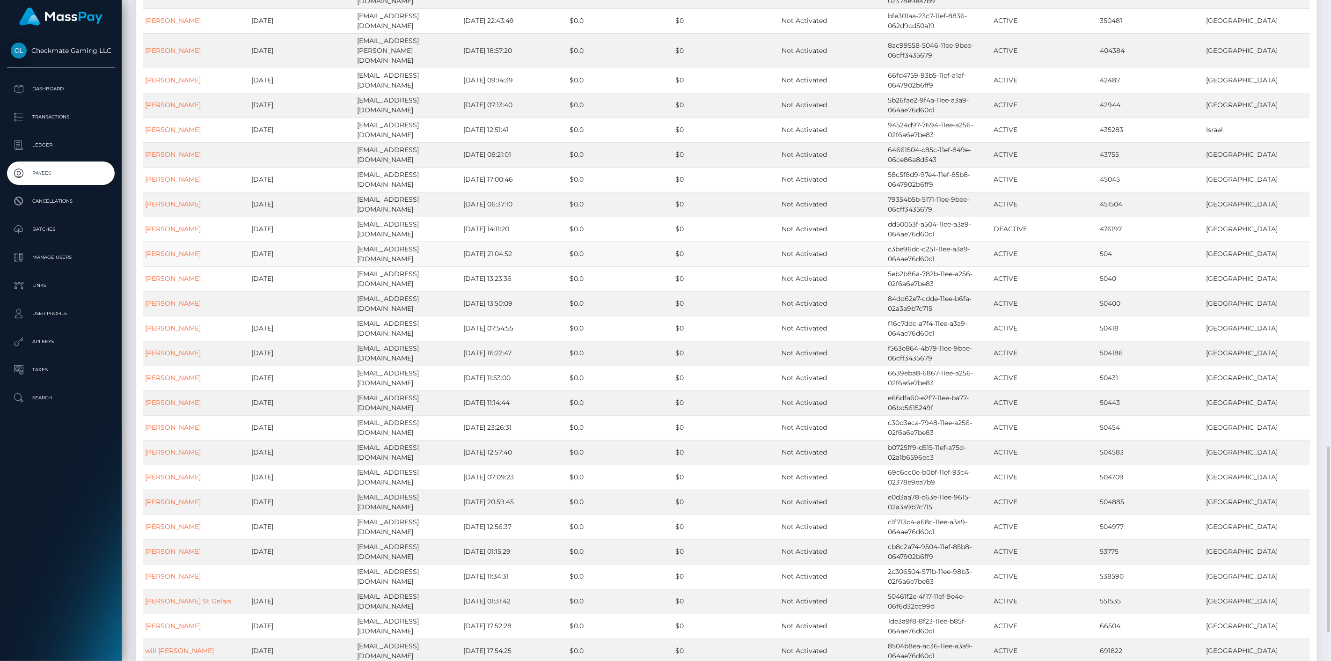
scroll to position [1404, 0]
click at [1123, 189] on td "504" at bounding box center [1150, 201] width 106 height 25
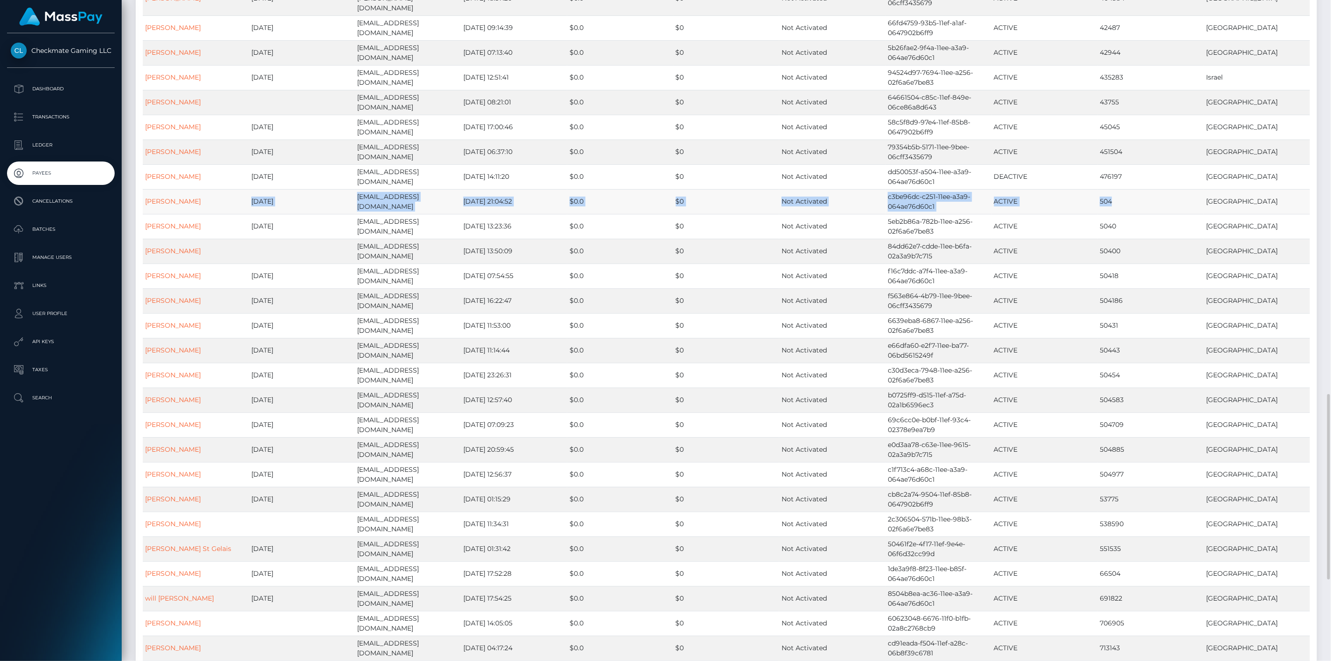
drag, startPoint x: 1133, startPoint y: 170, endPoint x: 222, endPoint y: 180, distance: 911.2
click at [218, 189] on tr "Tyler Brooks 2003-08-28 zappedmlg@yahoo.com 2024-02-02 21:04:52 $0.0 $0 Not Act…" at bounding box center [726, 201] width 1167 height 25
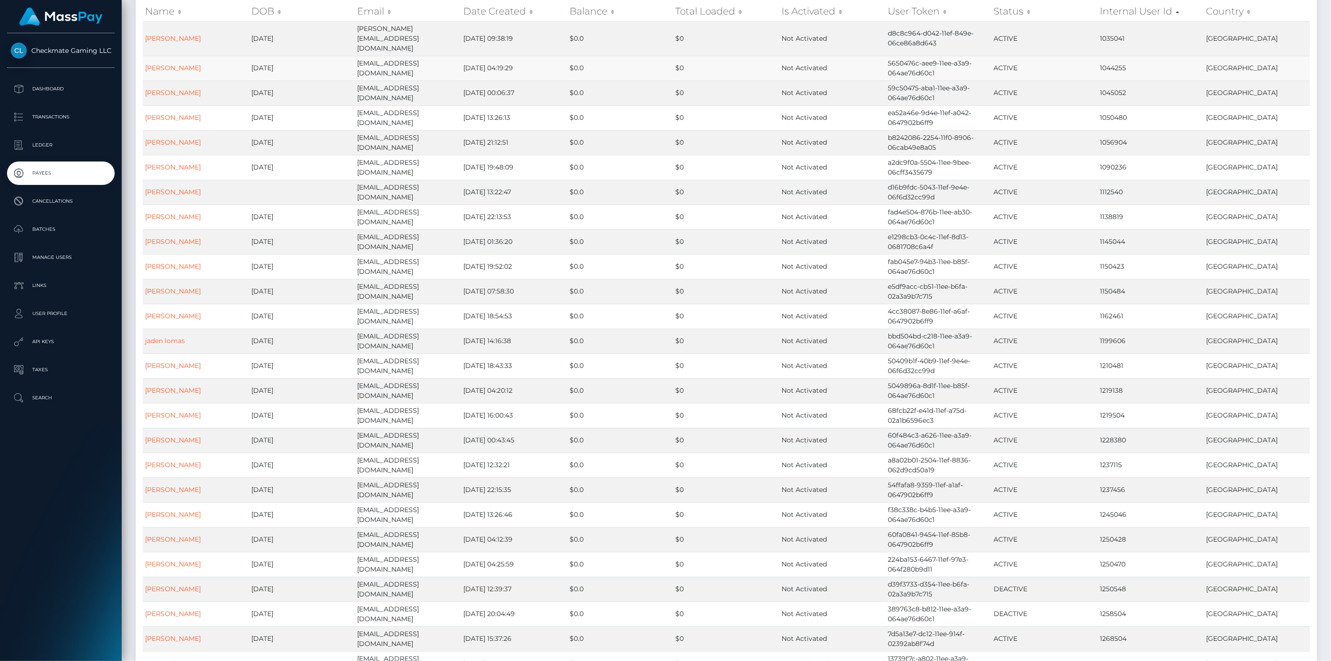
scroll to position [0, 0]
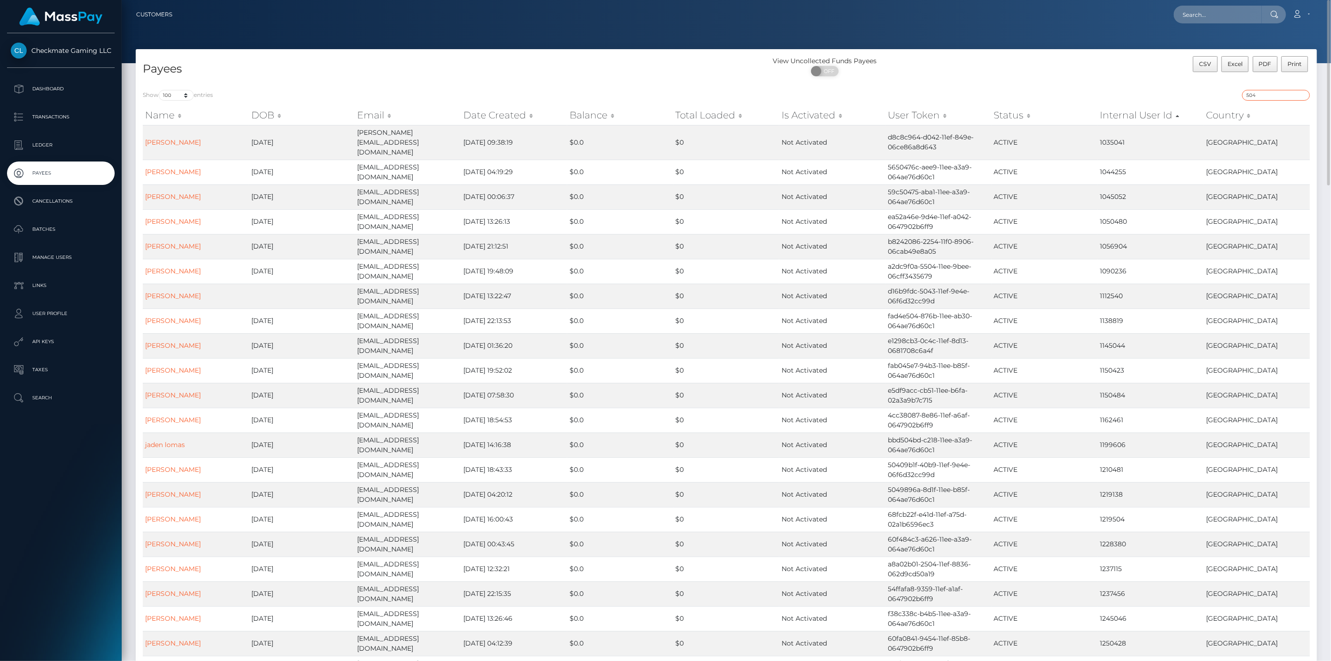
click at [1256, 95] on input "504" at bounding box center [1276, 95] width 68 height 11
paste input "751773"
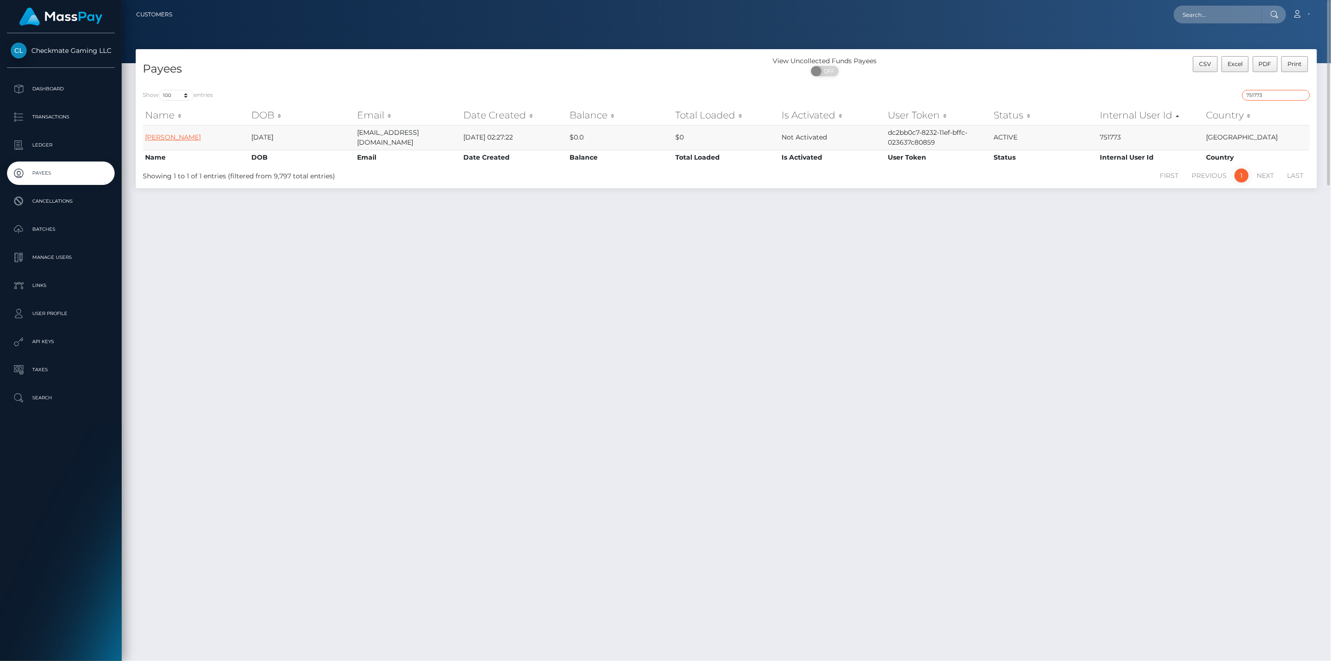
type input "751773"
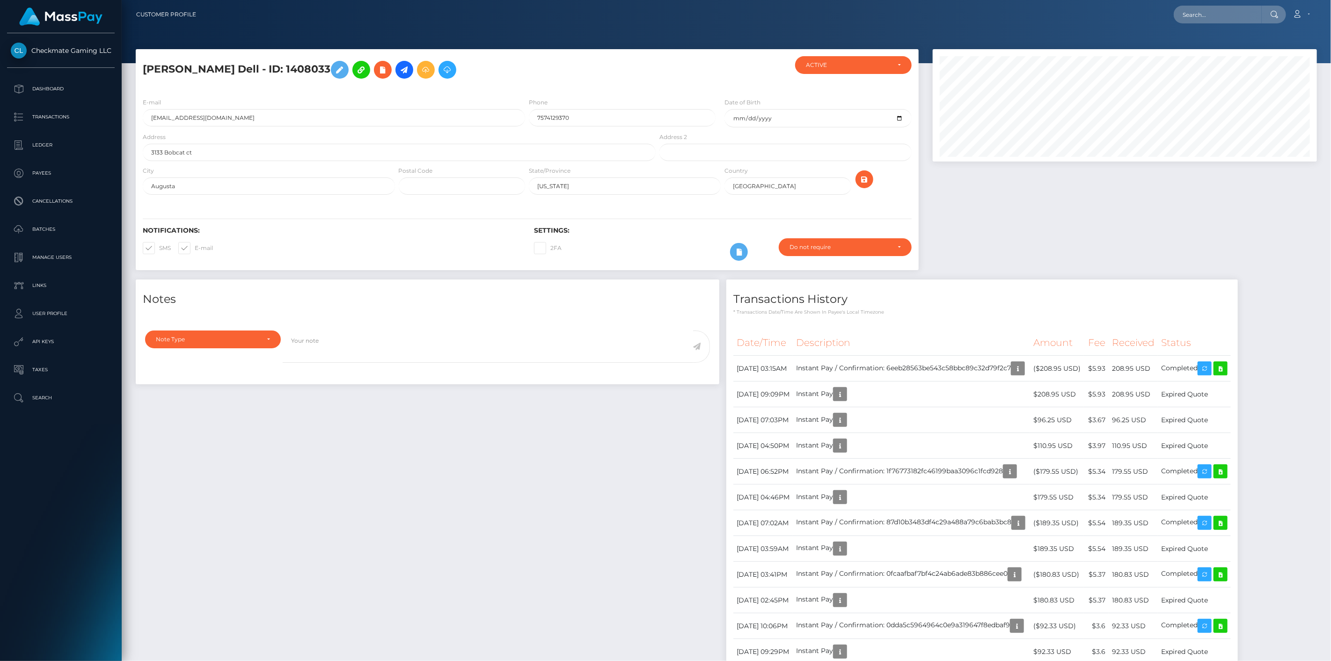
scroll to position [112, 385]
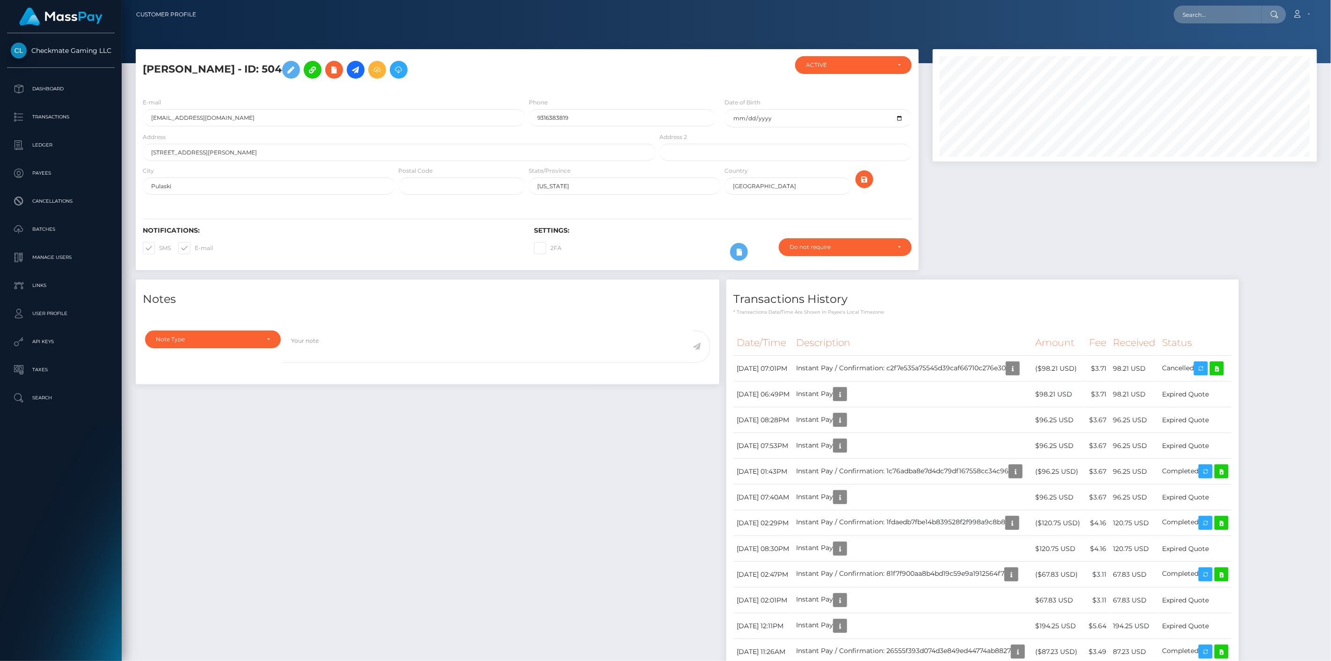
scroll to position [112, 385]
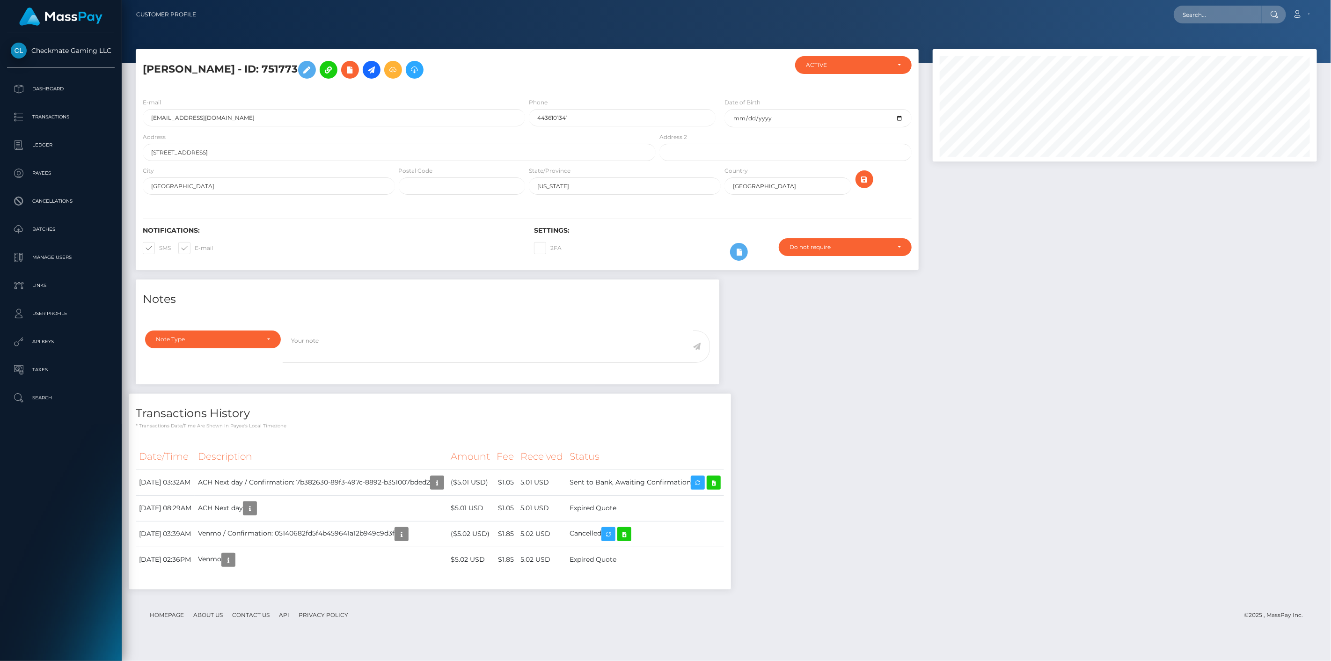
scroll to position [112, 385]
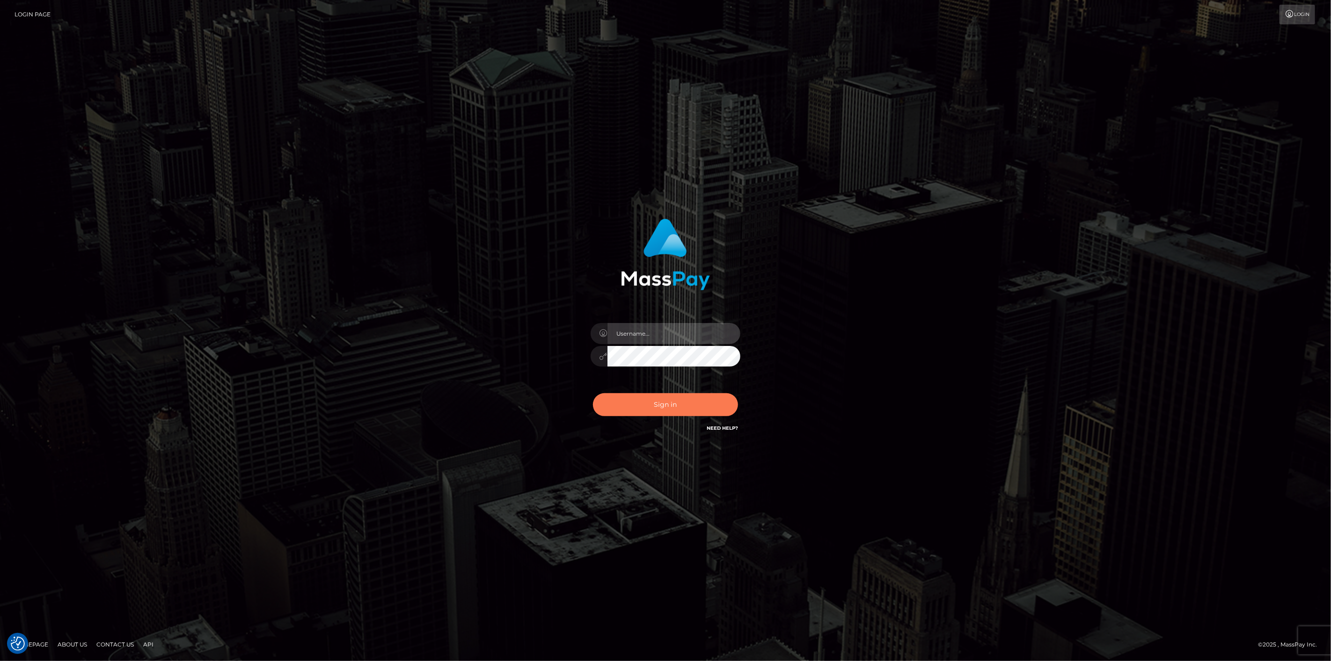
type input "[DOMAIN_NAME]"
click at [699, 402] on button "Sign in" at bounding box center [665, 404] width 145 height 23
type input "scott.cm"
click at [671, 399] on button "Sign in" at bounding box center [665, 404] width 145 height 23
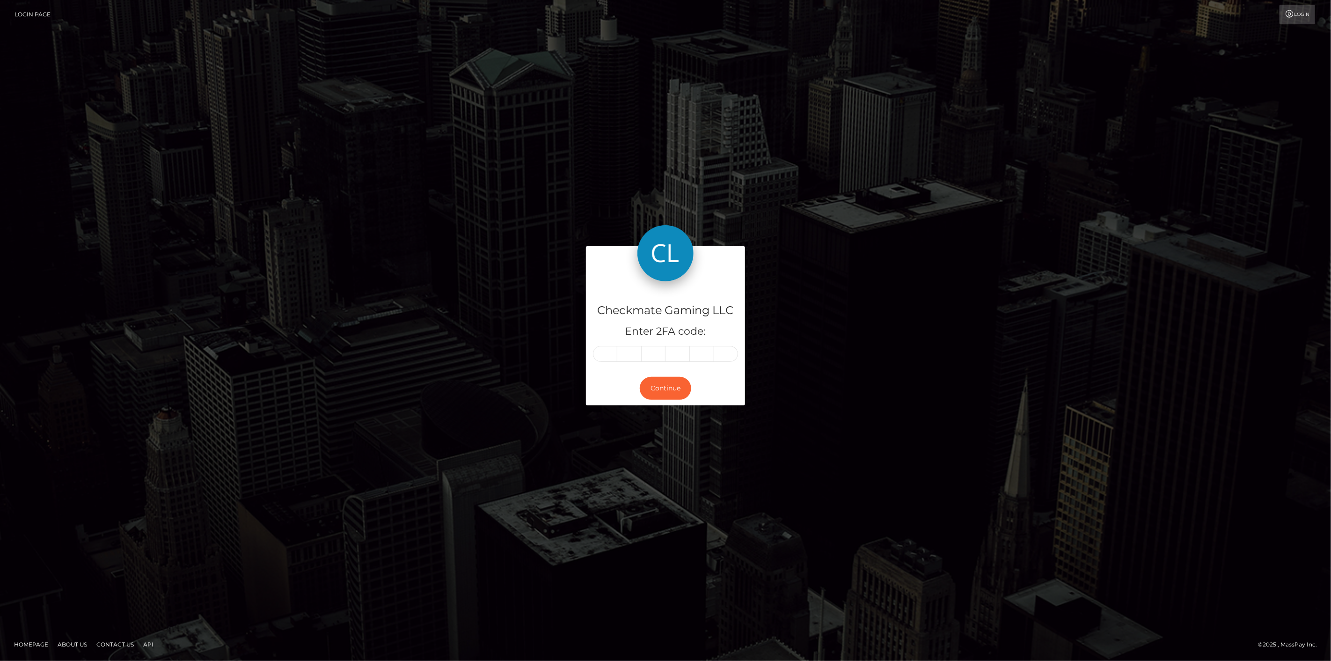
click at [606, 350] on input "text" at bounding box center [605, 354] width 24 height 16
type input "1"
type input "5"
type input "3"
type input "5"
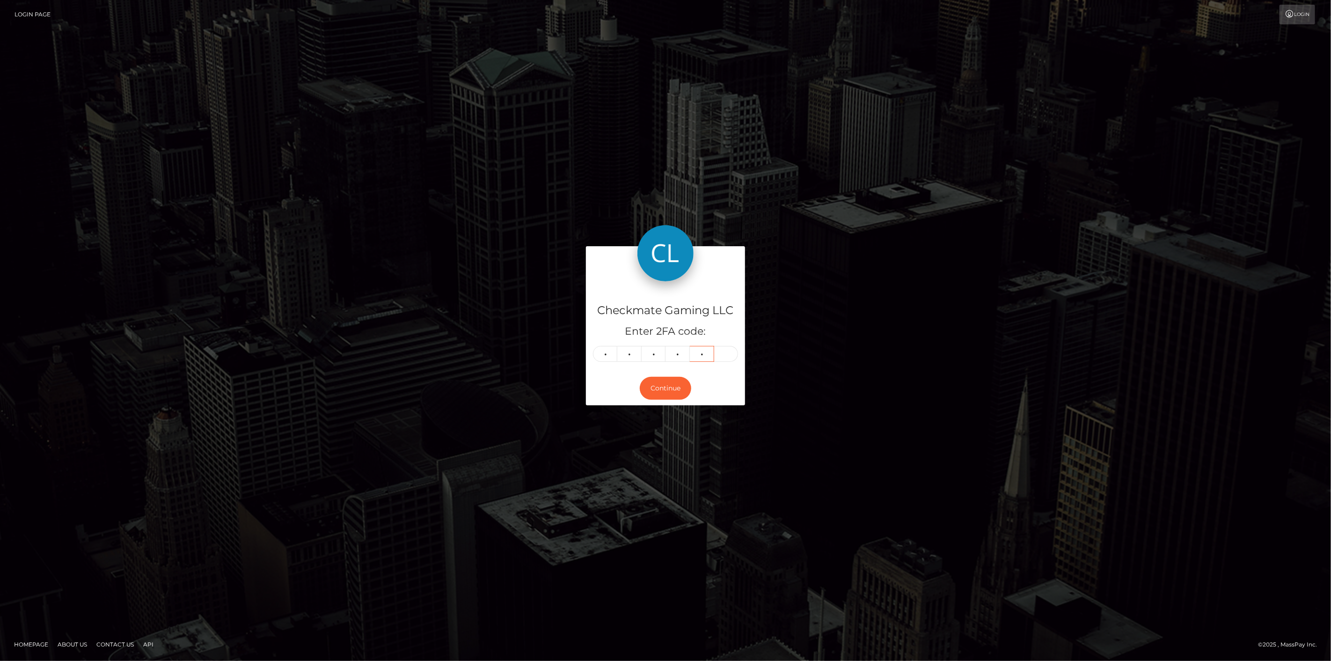
type input "6"
type input "7"
click at [666, 396] on button "Continue" at bounding box center [665, 388] width 51 height 23
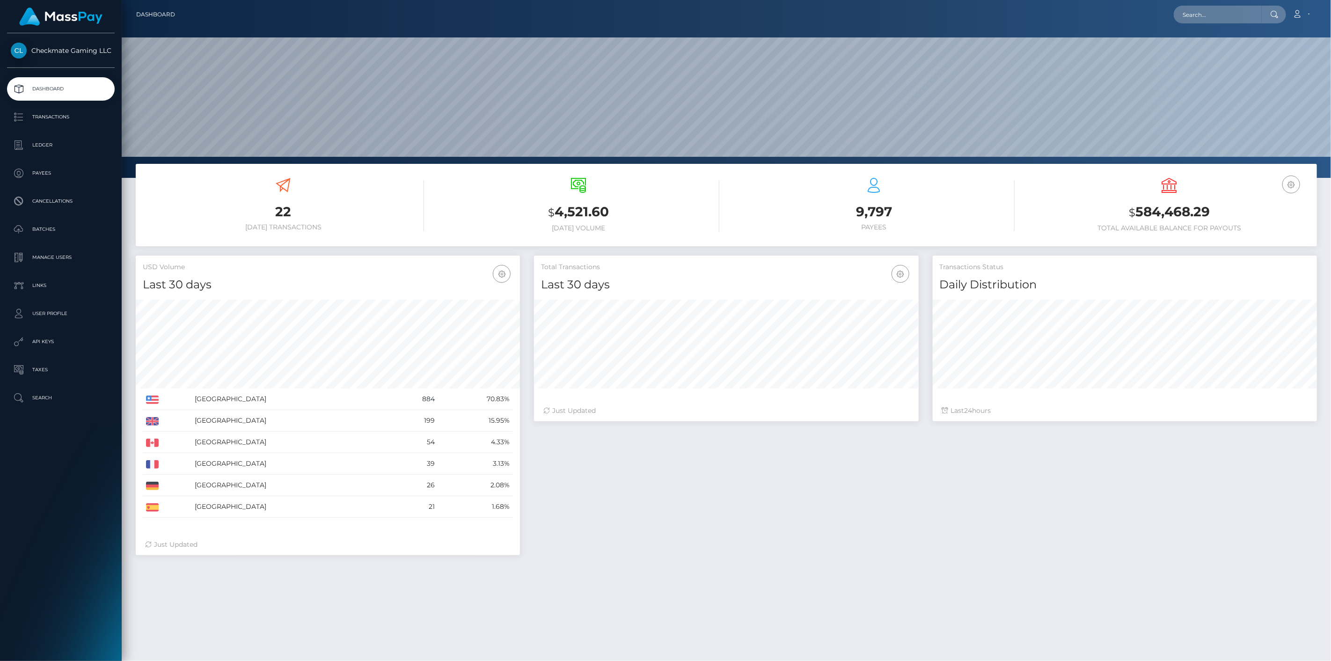
scroll to position [166, 385]
click at [45, 173] on p "Payees" at bounding box center [61, 173] width 100 height 14
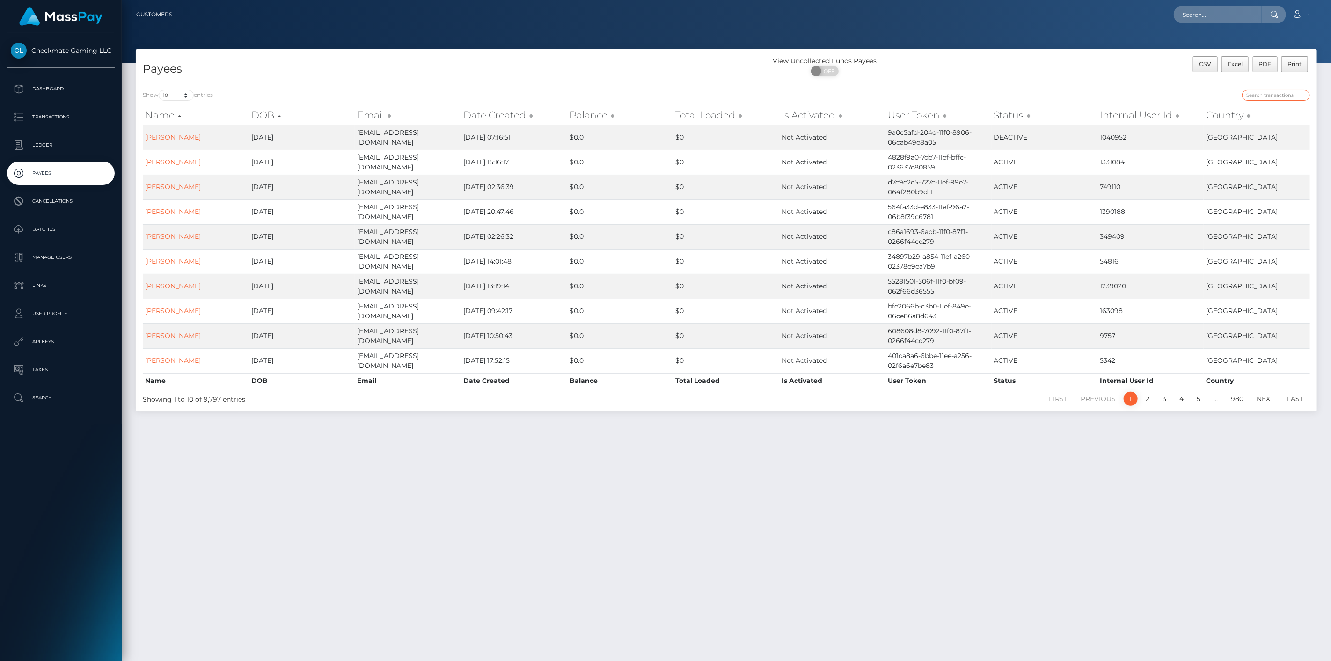
paste input "450355"
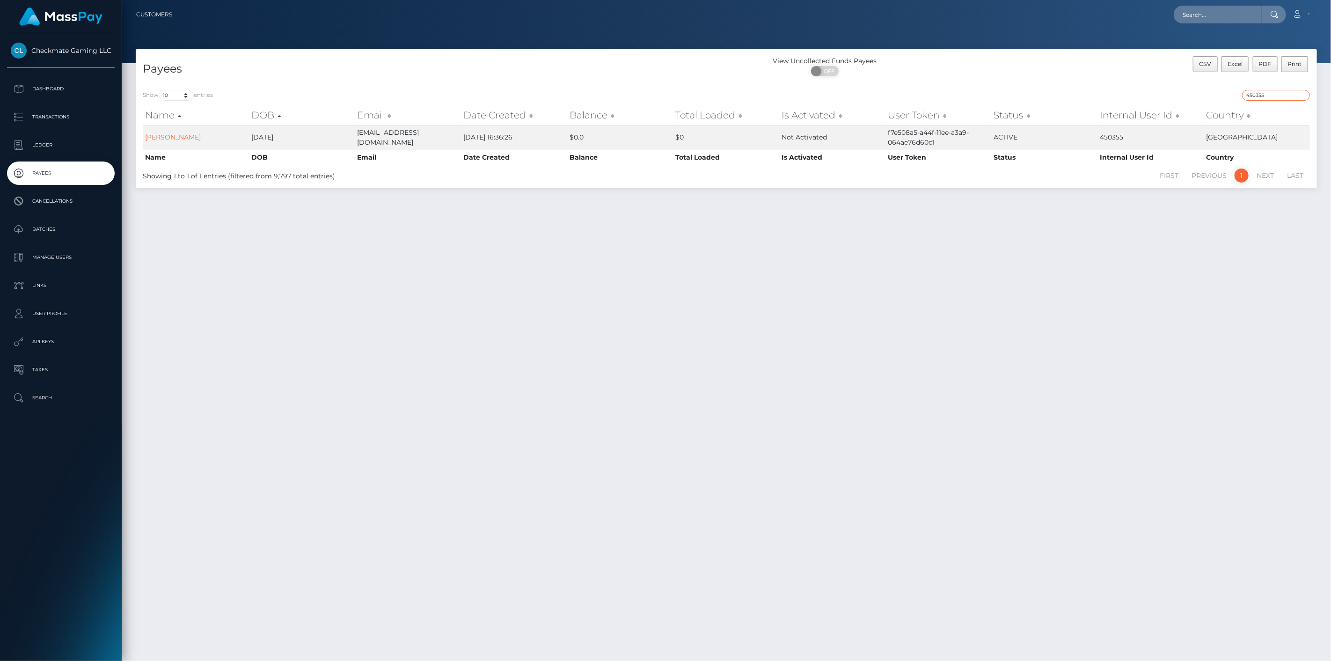
drag, startPoint x: 1278, startPoint y: 95, endPoint x: 1211, endPoint y: 89, distance: 67.7
click at [1216, 90] on div "450355" at bounding box center [1021, 96] width 577 height 13
paste input "1013467"
type input "1013467"
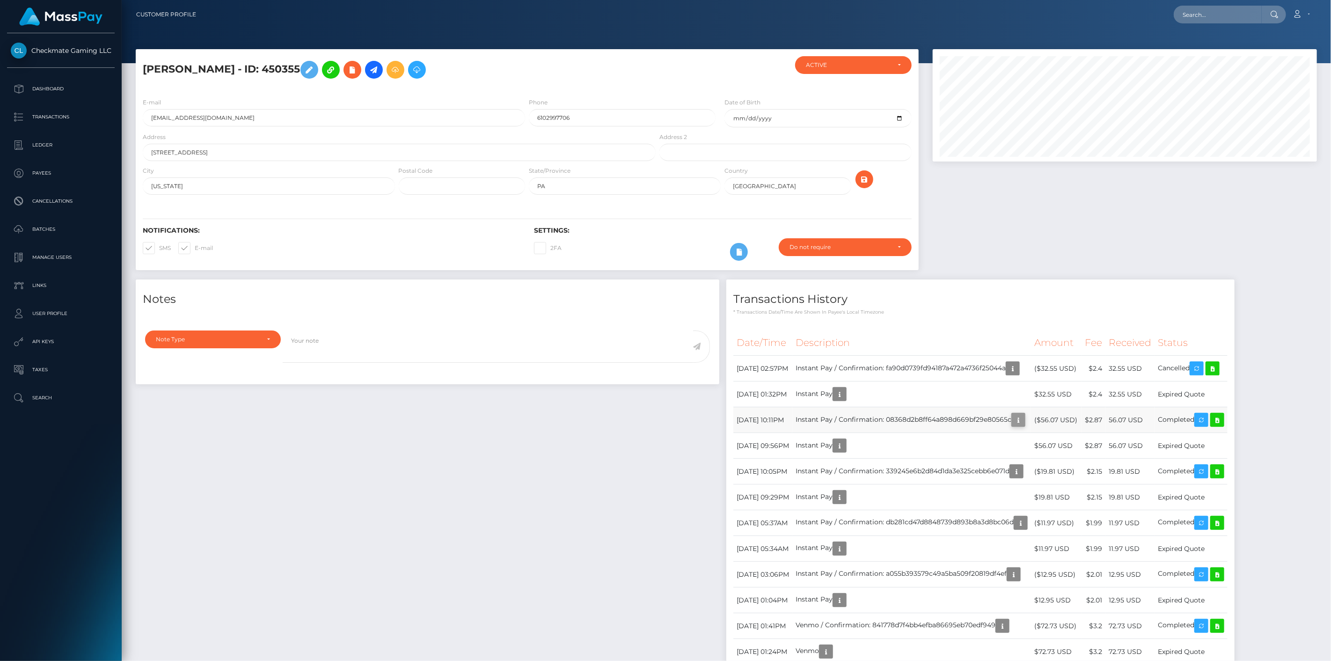
scroll to position [112, 385]
click at [1024, 420] on icon "button" at bounding box center [1018, 420] width 11 height 12
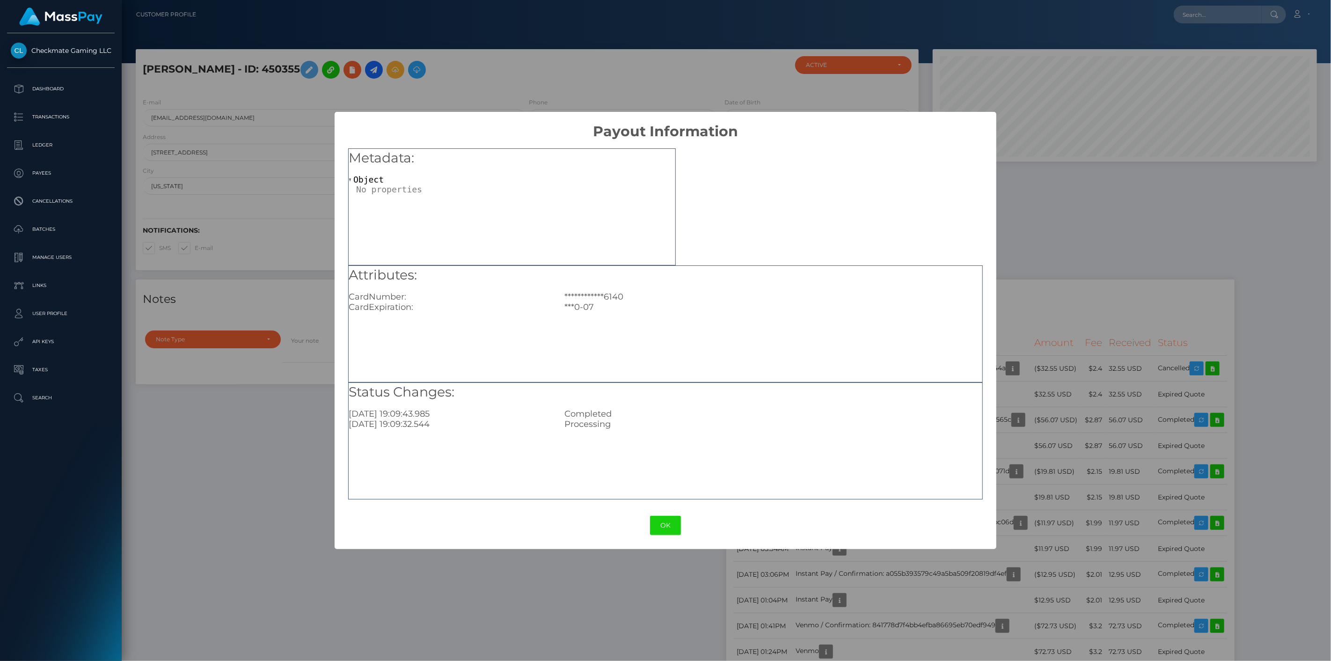
click at [1051, 363] on div "**********" at bounding box center [665, 330] width 1331 height 661
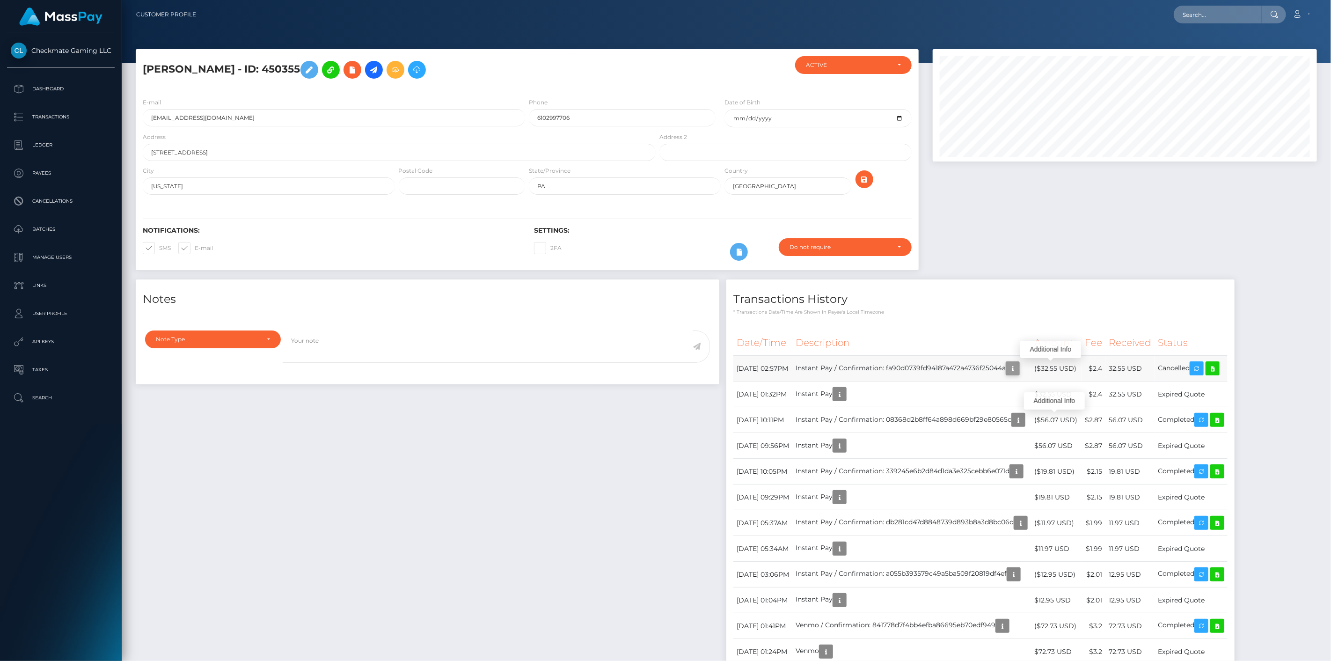
click at [1018, 364] on icon "button" at bounding box center [1012, 369] width 11 height 12
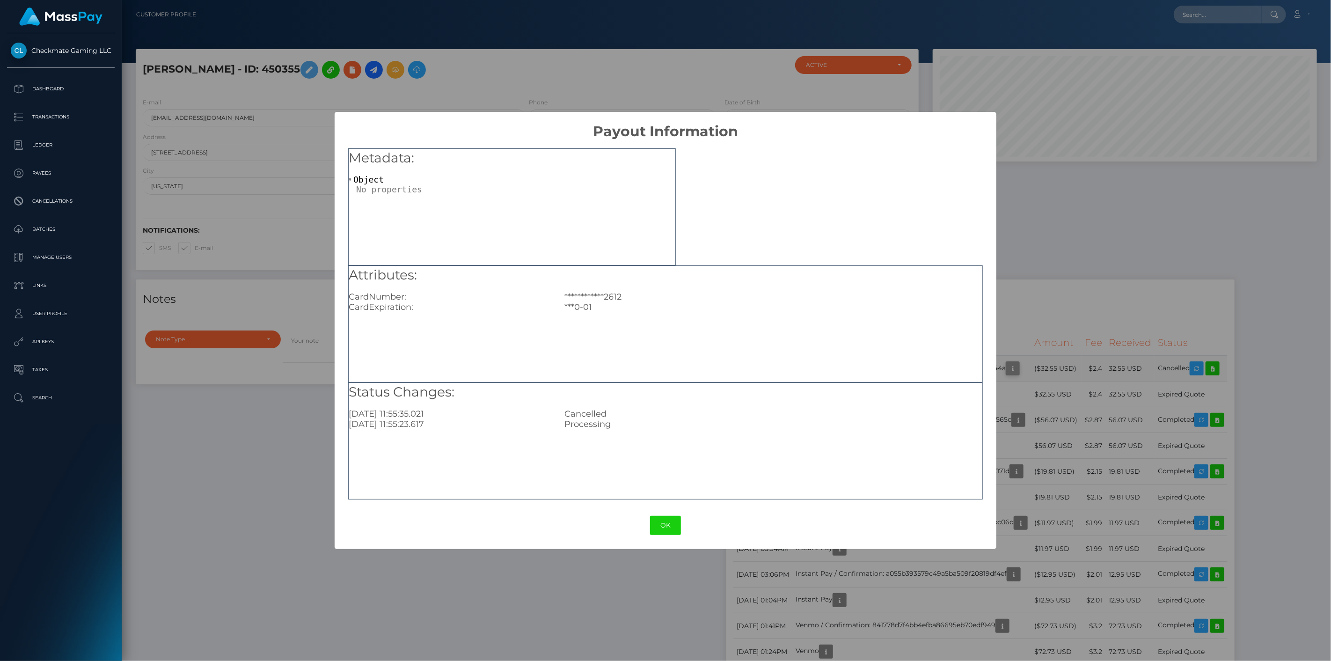
click at [1051, 364] on div "**********" at bounding box center [665, 330] width 1331 height 661
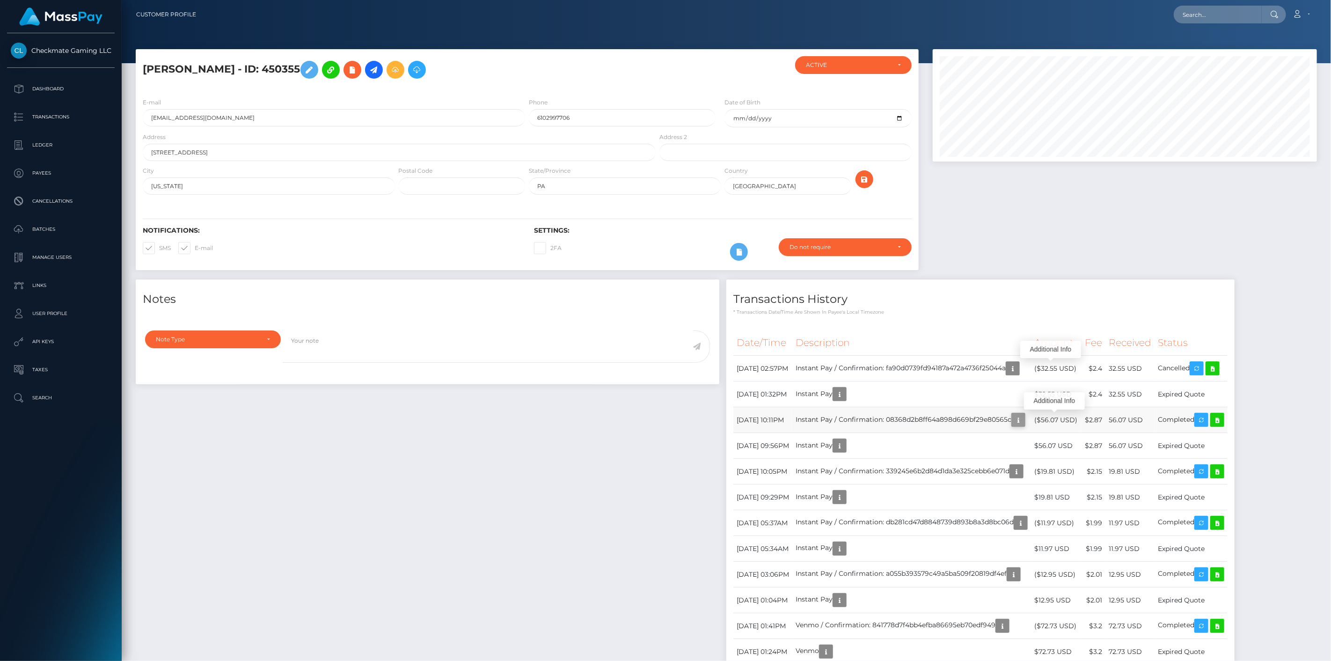
click at [1024, 424] on icon "button" at bounding box center [1018, 420] width 11 height 12
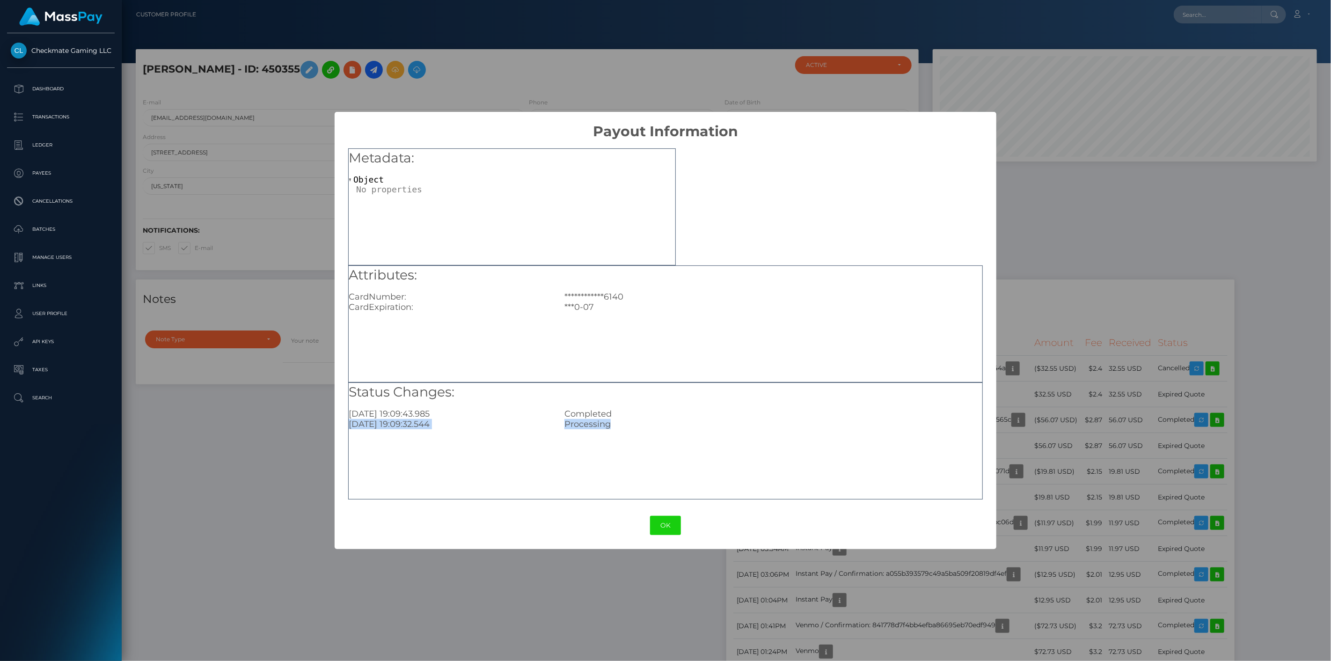
click at [1062, 418] on div "**********" at bounding box center [665, 330] width 1331 height 661
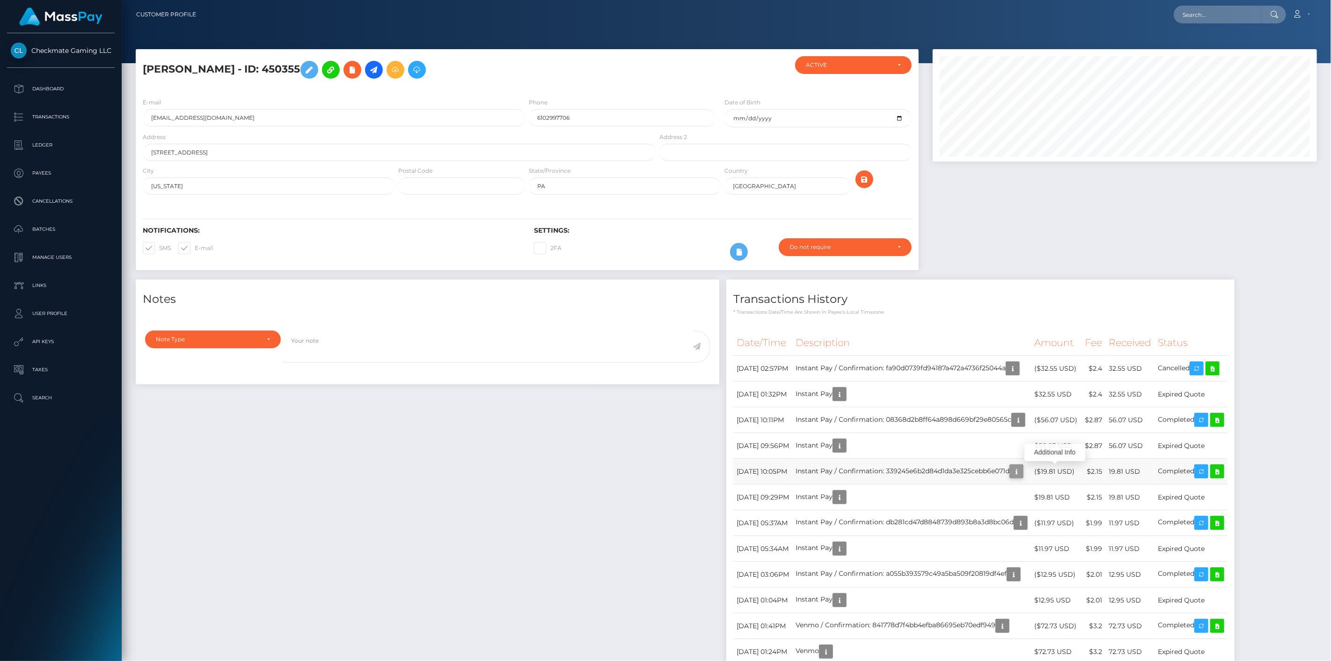
click at [1022, 468] on icon "button" at bounding box center [1016, 472] width 11 height 12
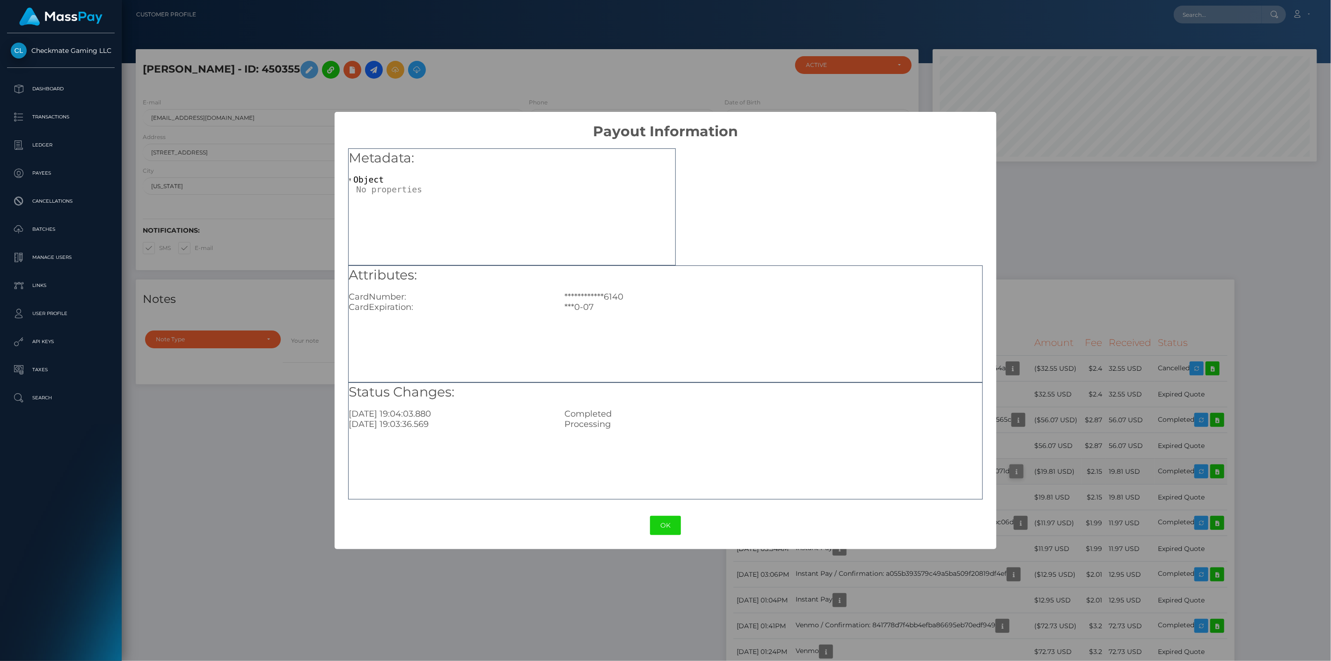
click at [1058, 468] on div "**********" at bounding box center [665, 330] width 1331 height 661
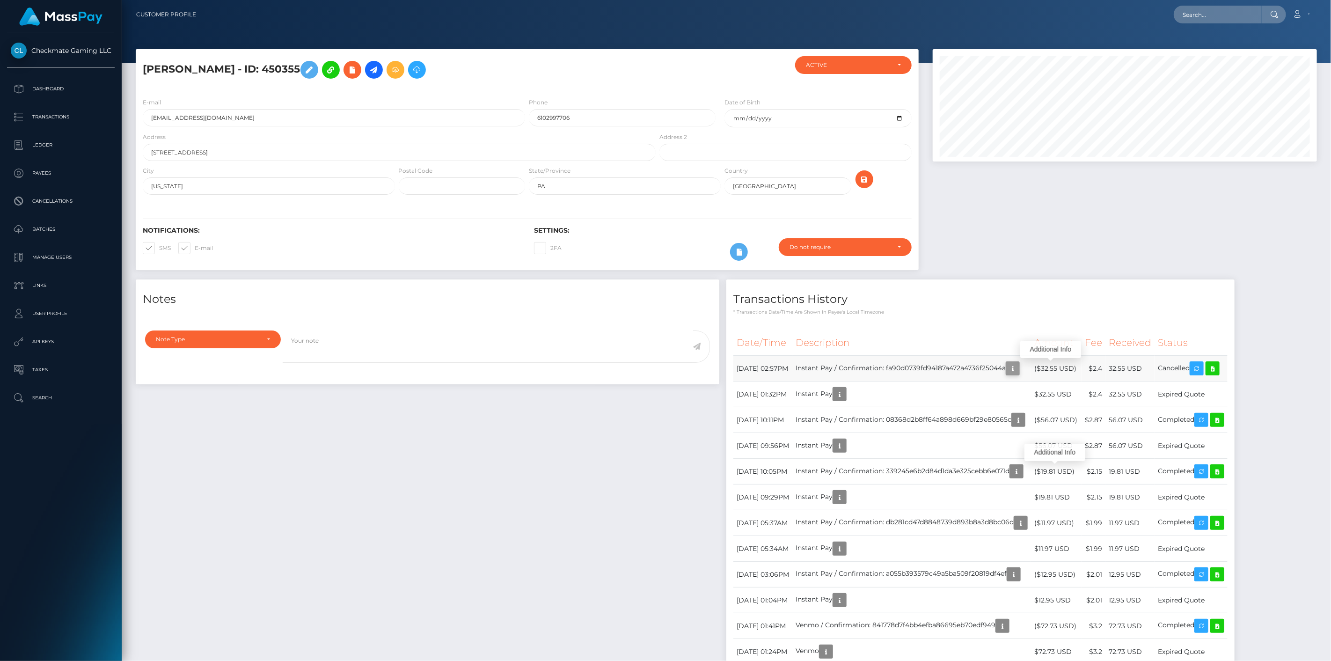
click at [1018, 365] on icon "button" at bounding box center [1012, 369] width 11 height 12
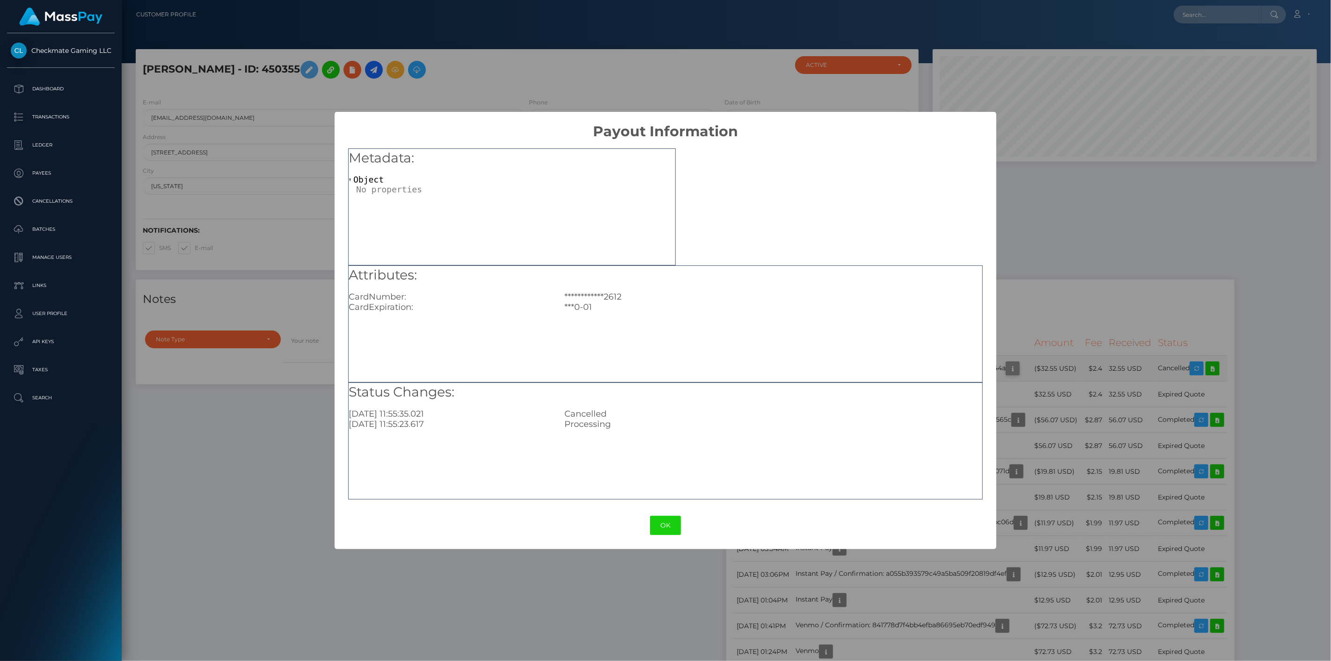
click at [1059, 365] on div "**********" at bounding box center [665, 330] width 1331 height 661
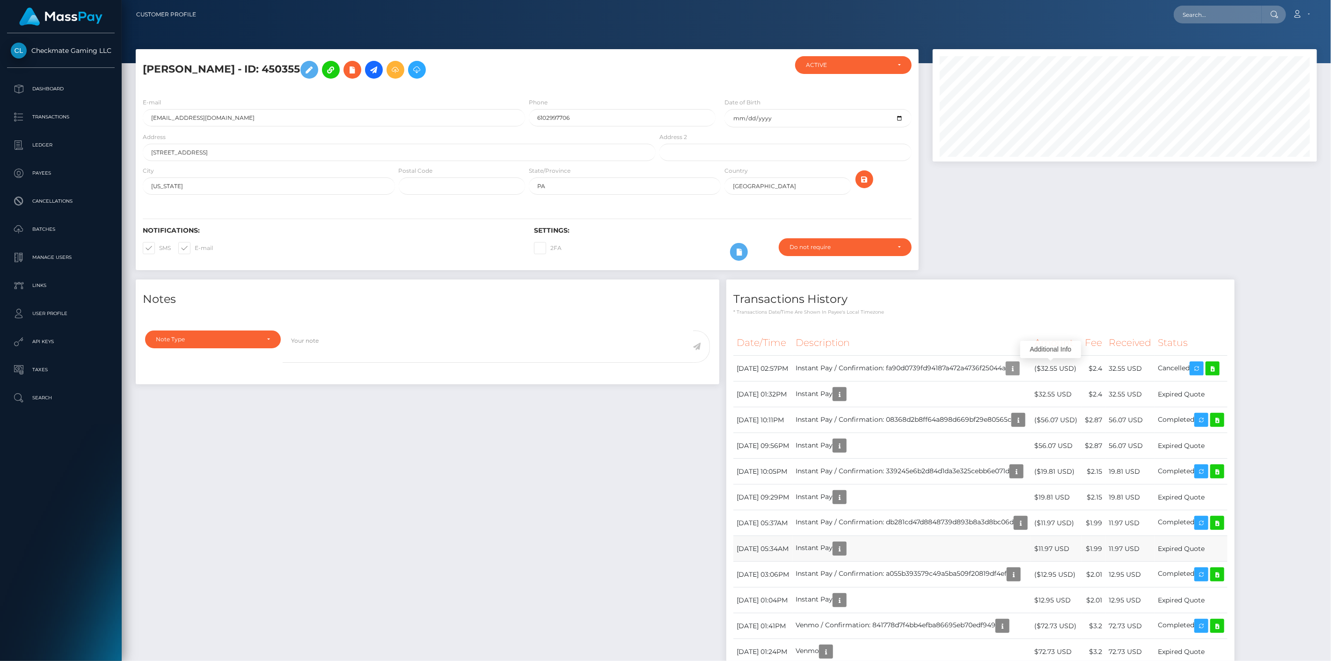
scroll to position [156, 0]
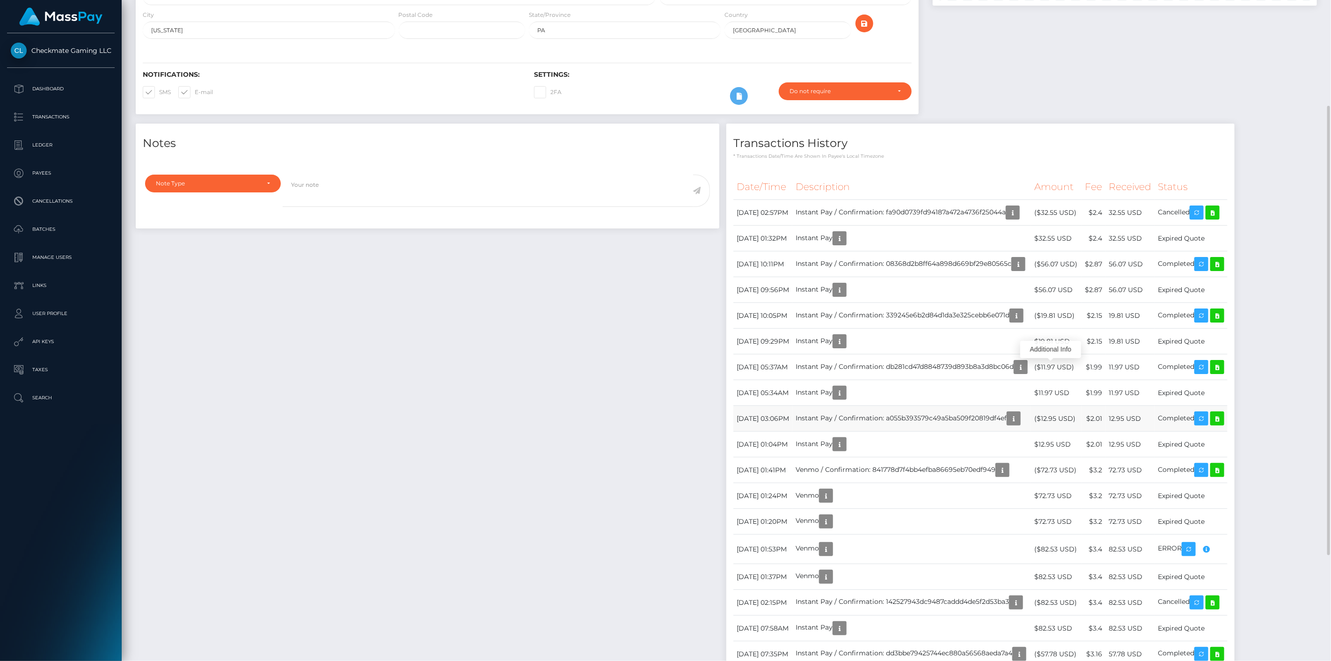
click at [1031, 414] on td "Instant Pay / Confirmation: a055b393579c49a5ba509f20819df4ef" at bounding box center [911, 419] width 239 height 26
click at [1019, 415] on icon "button" at bounding box center [1013, 419] width 11 height 12
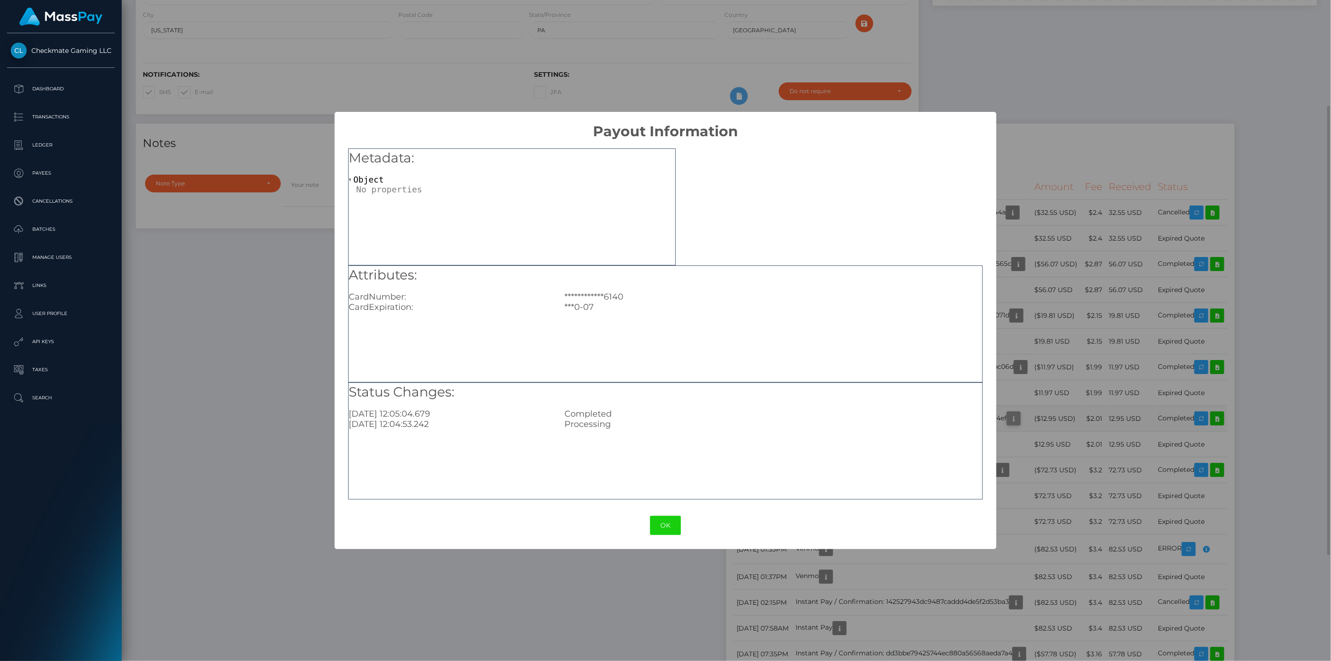
click at [1059, 415] on div "**********" at bounding box center [665, 330] width 1331 height 661
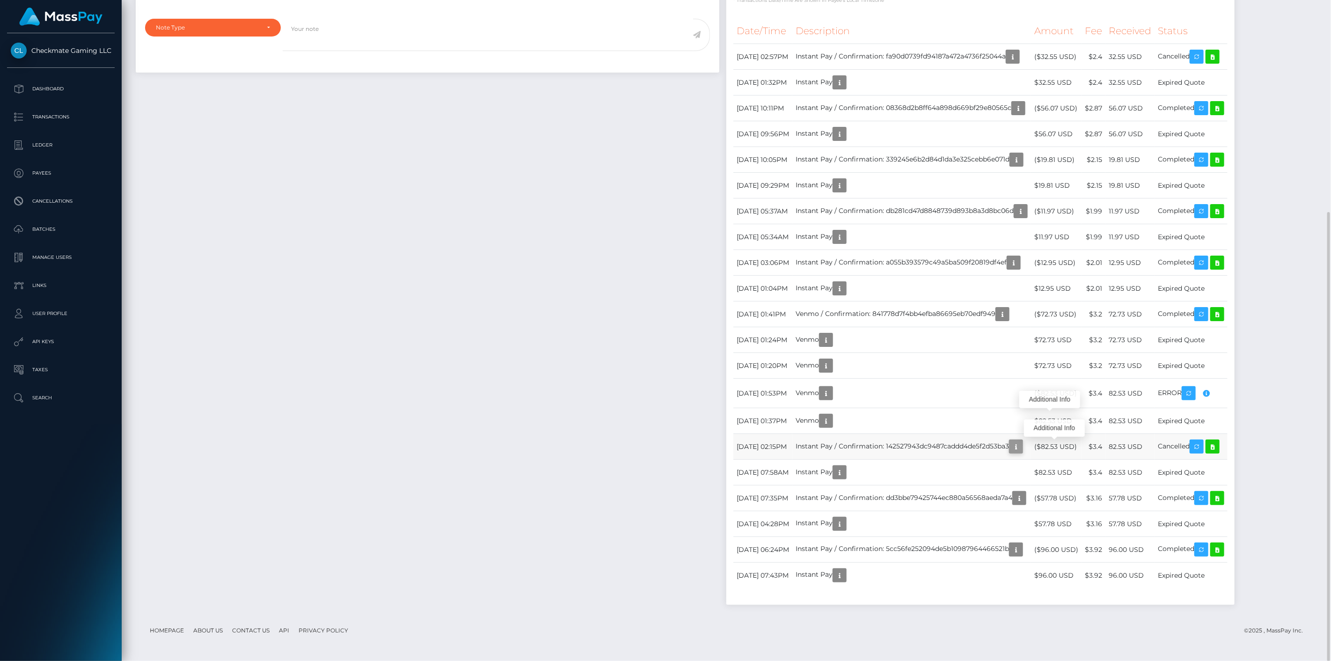
click at [1022, 442] on icon "button" at bounding box center [1015, 447] width 11 height 12
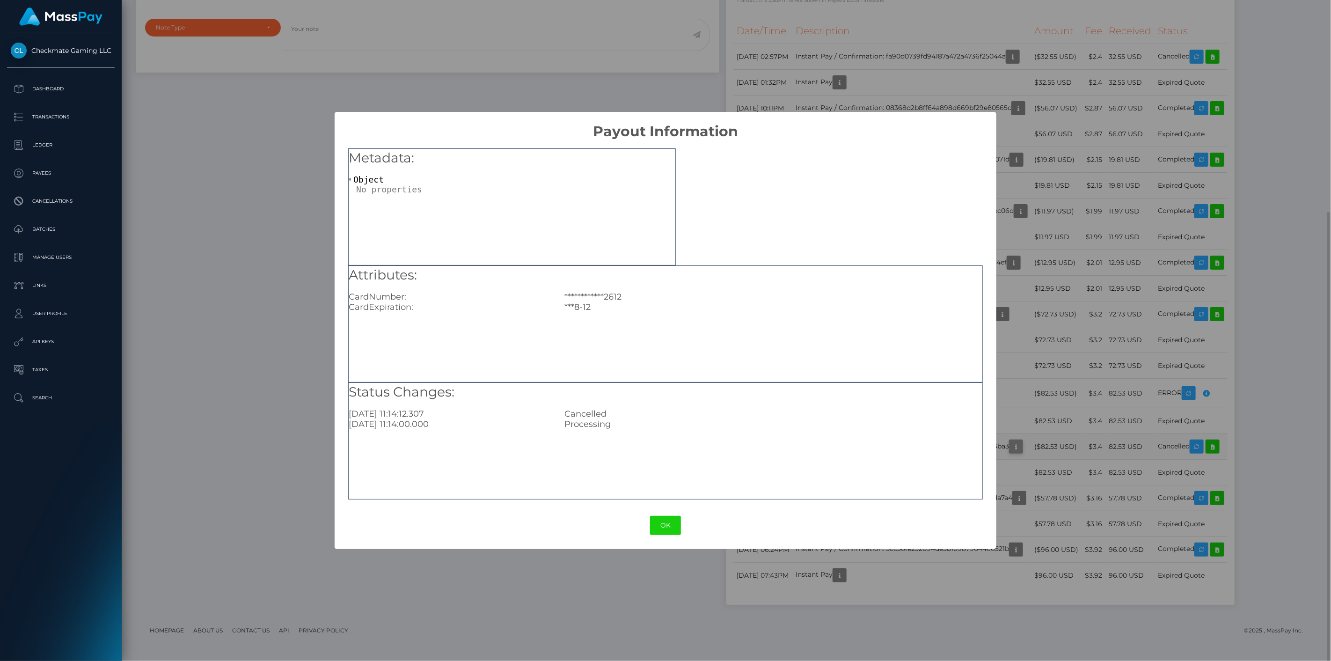
click at [1061, 442] on div "**********" at bounding box center [665, 330] width 1331 height 661
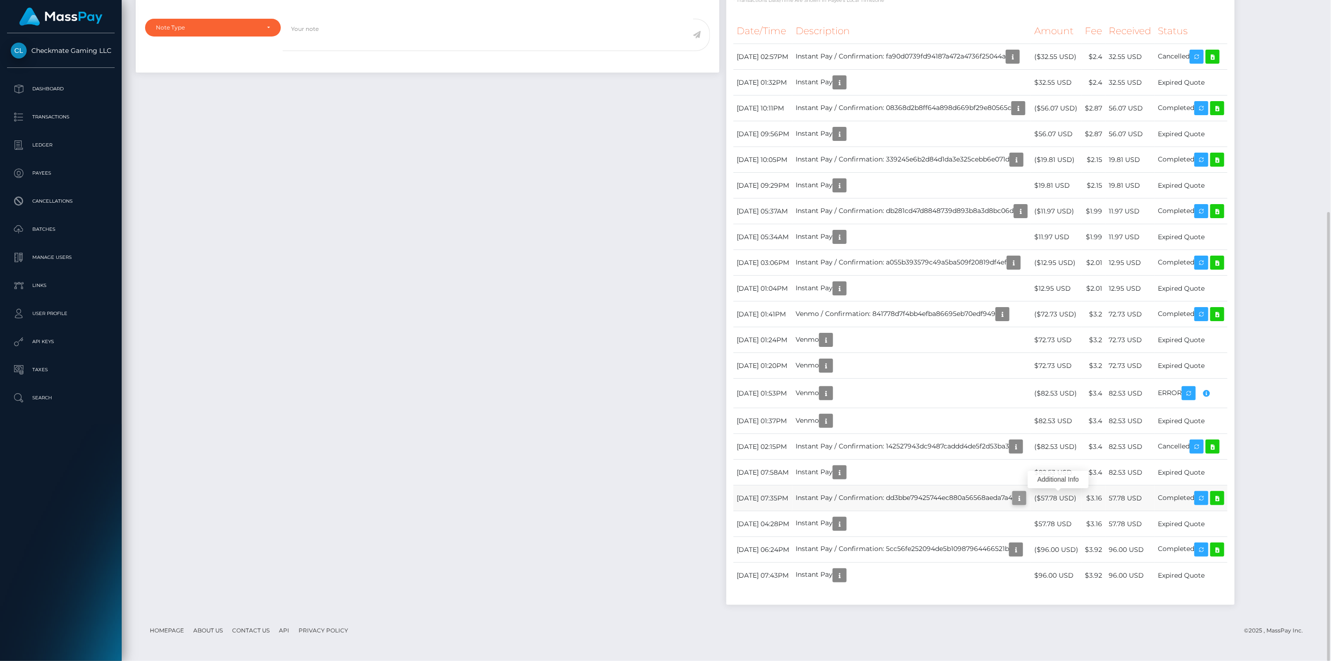
click at [1025, 495] on icon "button" at bounding box center [1019, 498] width 11 height 12
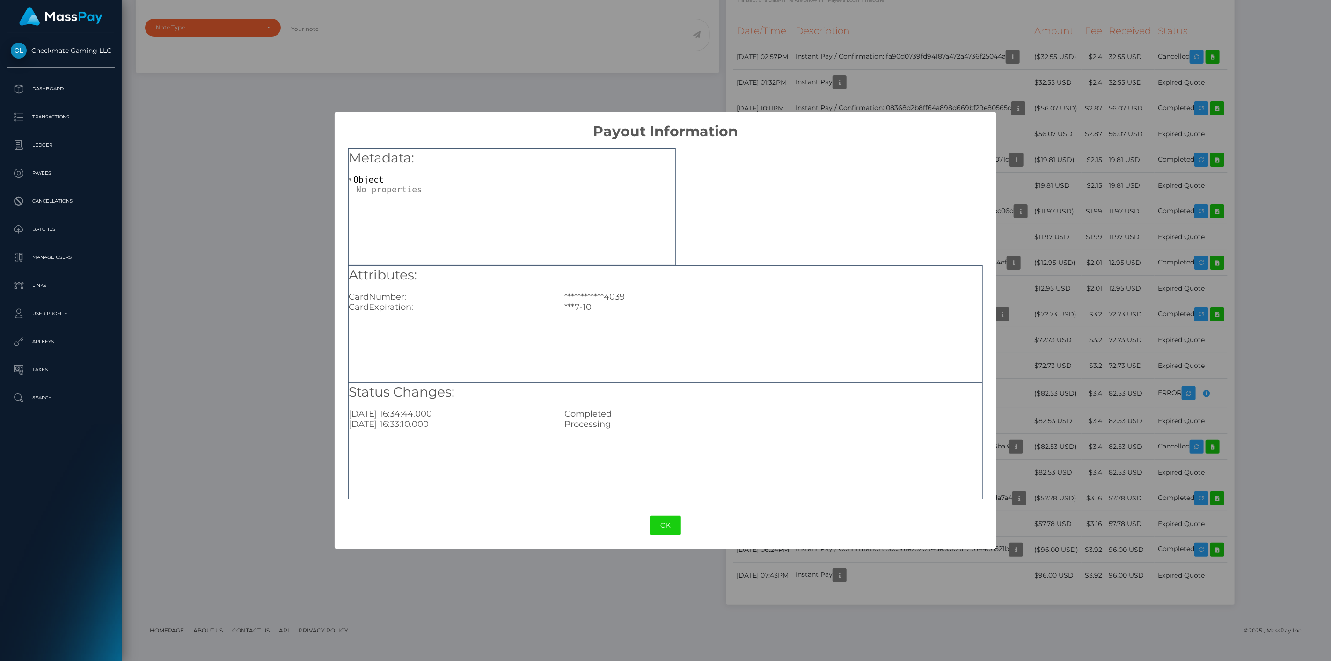
click at [1060, 495] on div "**********" at bounding box center [665, 330] width 1331 height 661
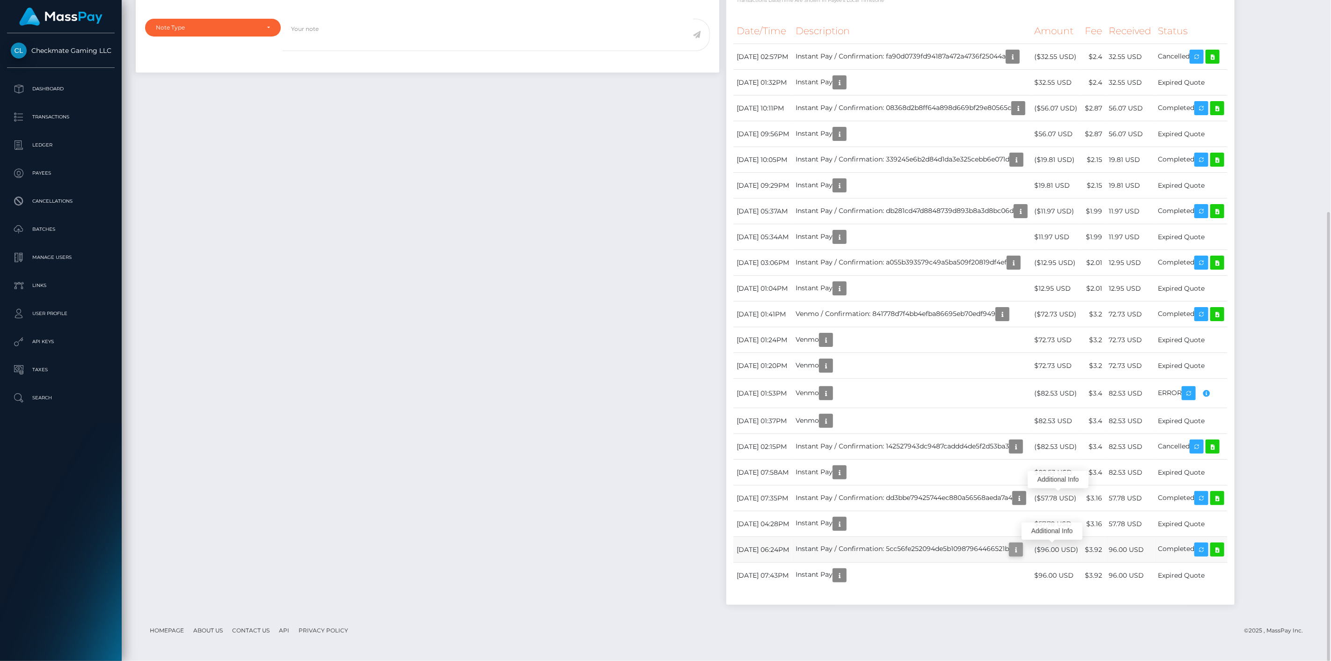
click at [1022, 551] on icon "button" at bounding box center [1015, 550] width 11 height 12
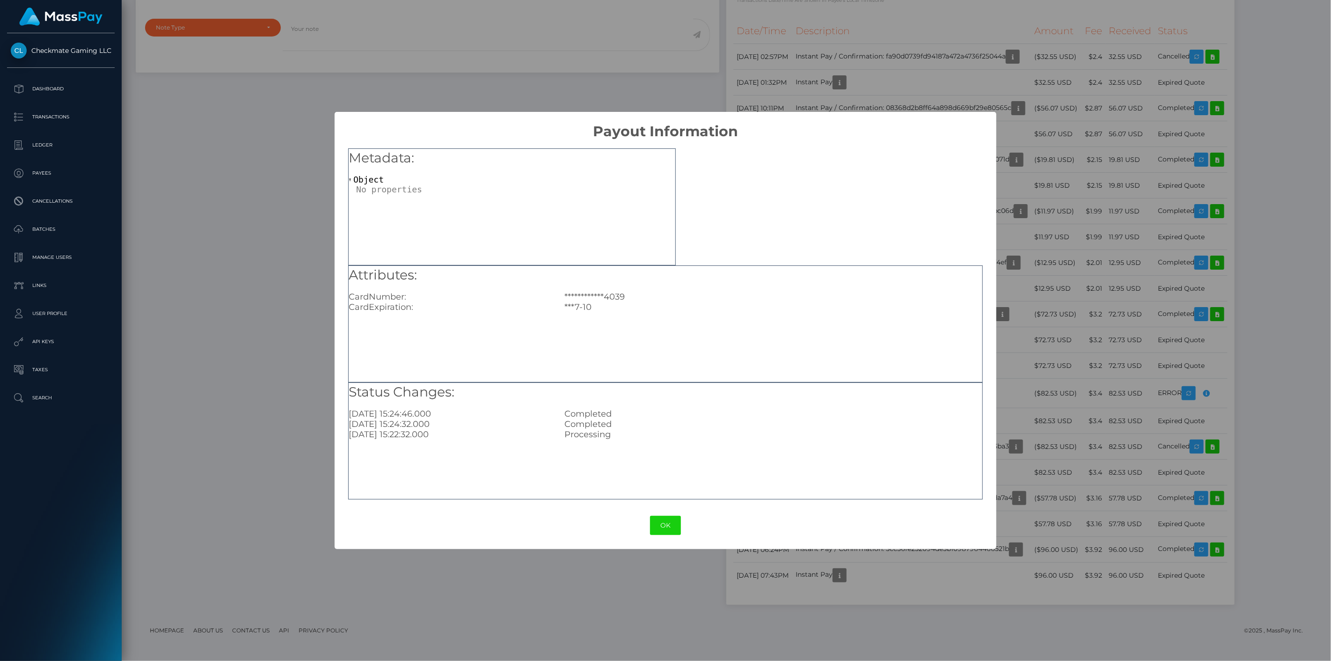
click at [1060, 447] on div "**********" at bounding box center [665, 330] width 1331 height 661
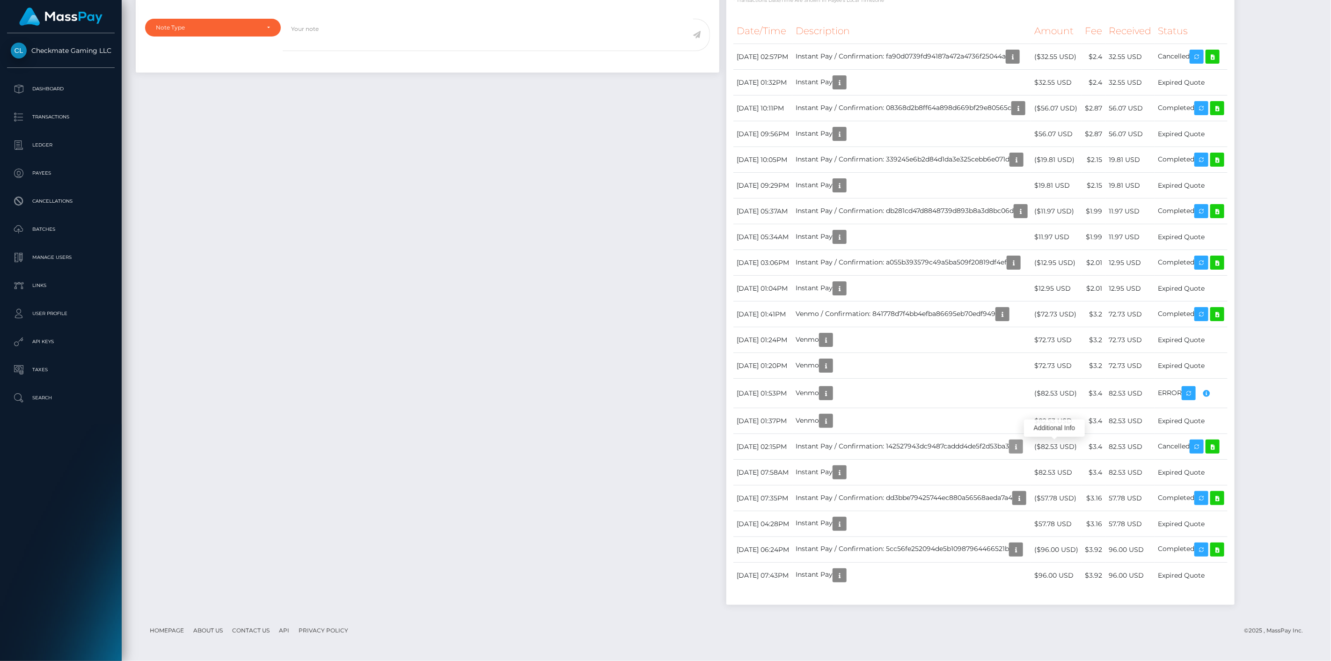
click at [1022, 447] on icon "button" at bounding box center [1015, 447] width 11 height 12
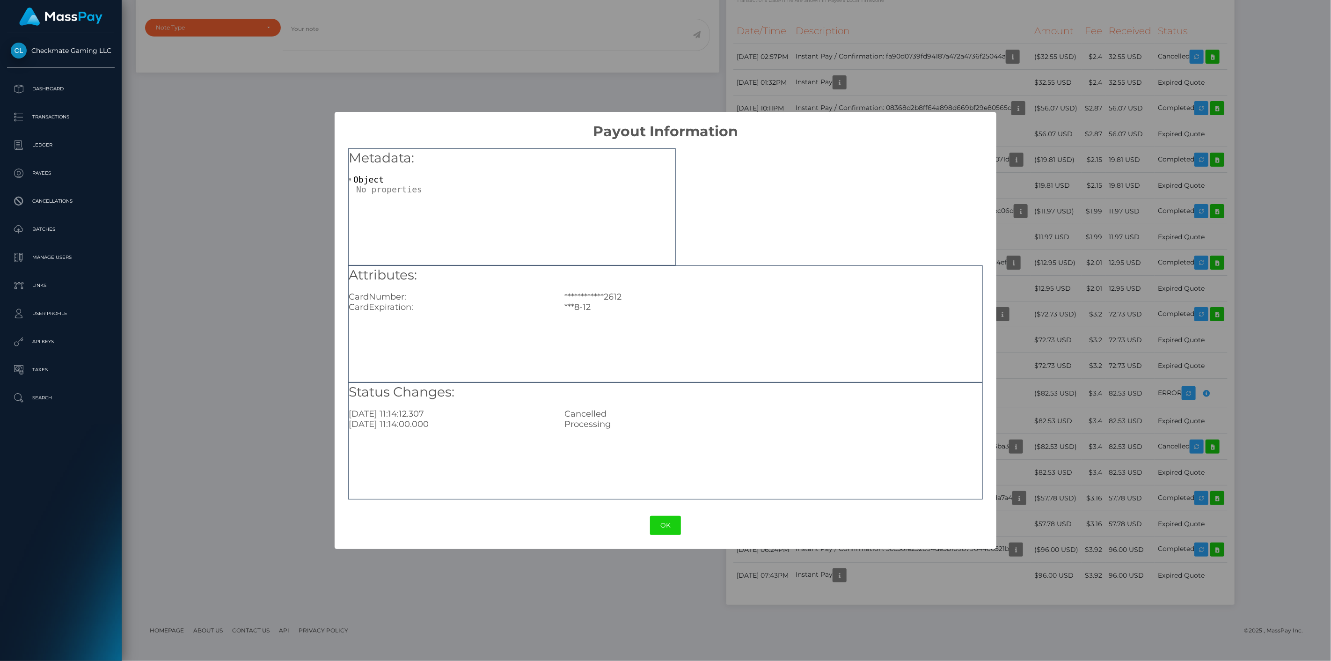
click at [568, 631] on div "**********" at bounding box center [665, 330] width 1331 height 661
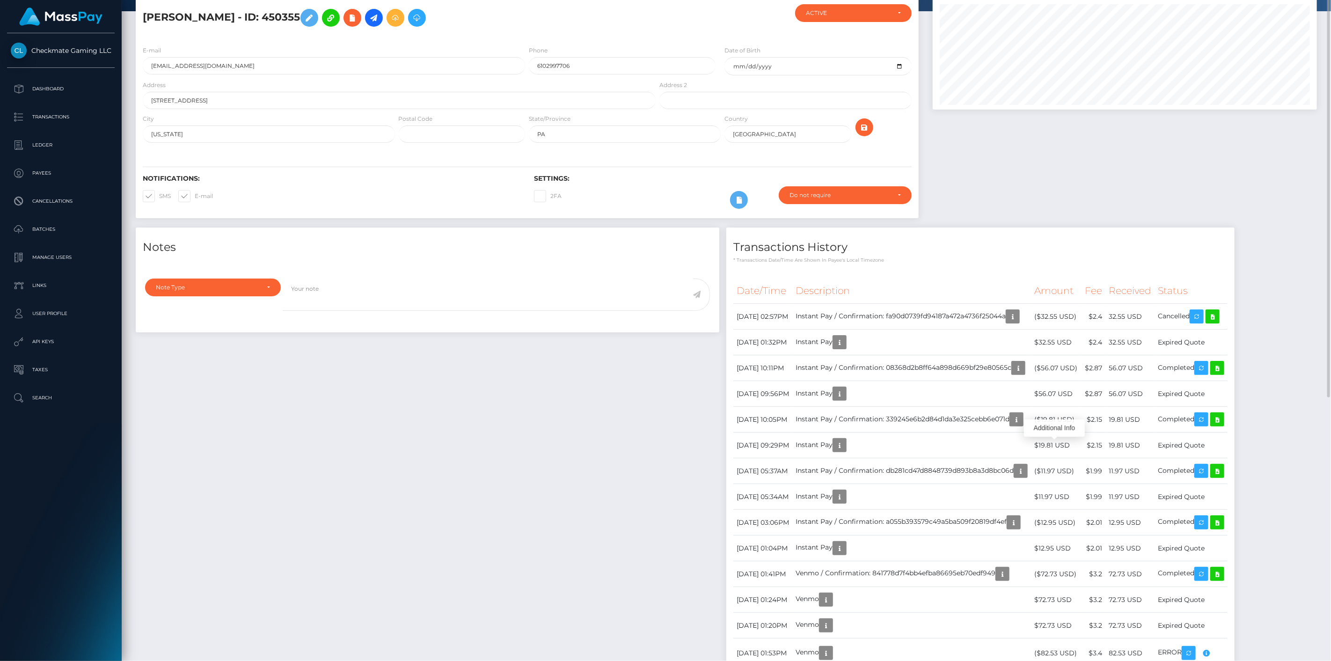
scroll to position [0, 0]
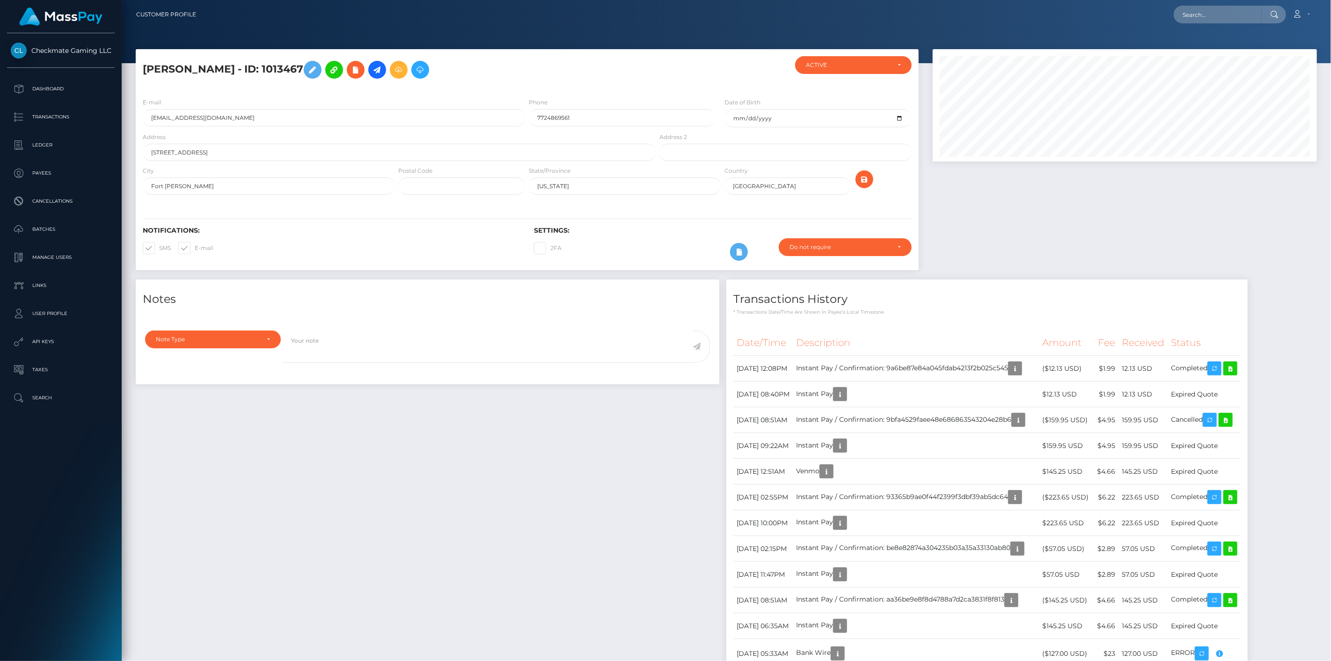
scroll to position [112, 385]
